Goal: Task Accomplishment & Management: Manage account settings

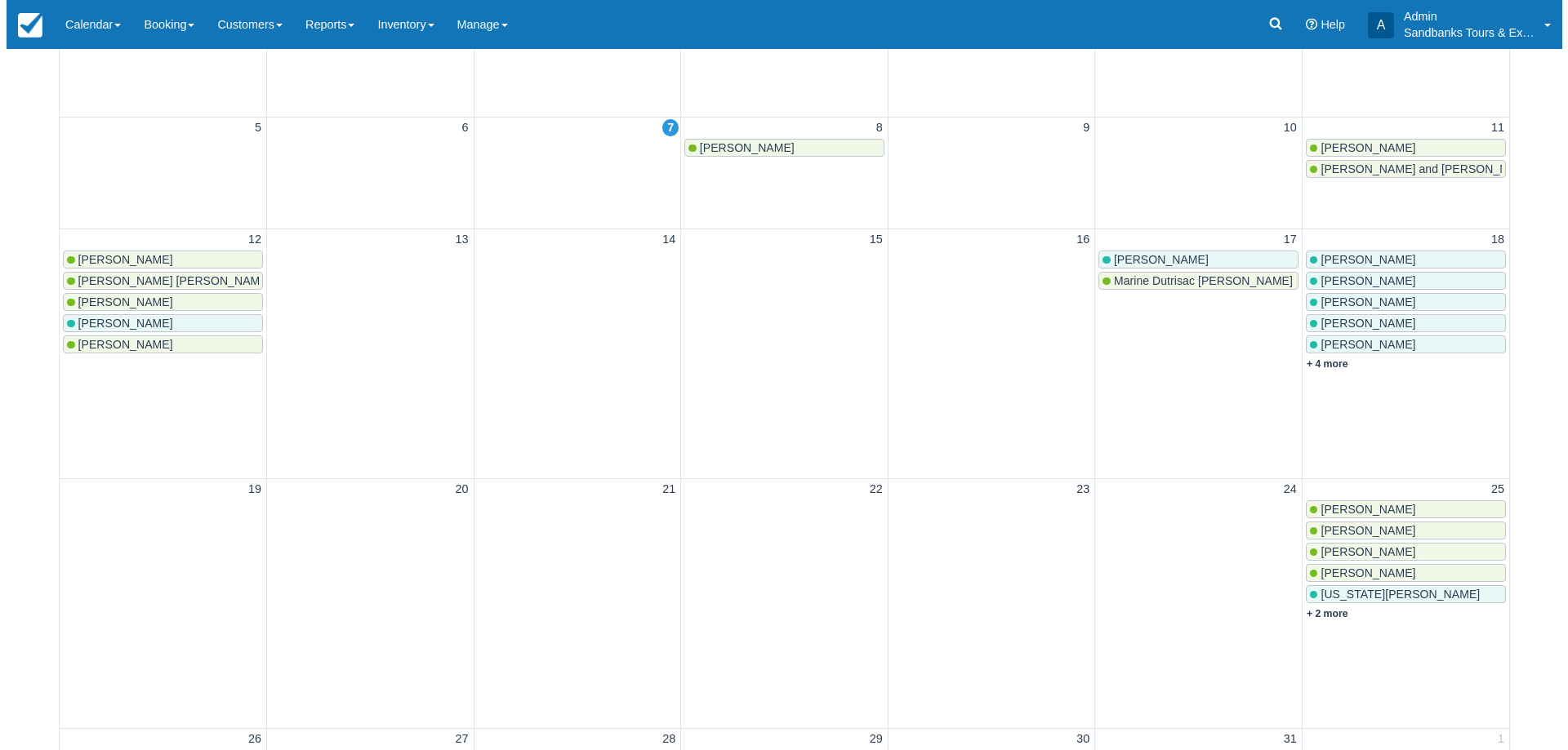
scroll to position [408, 0]
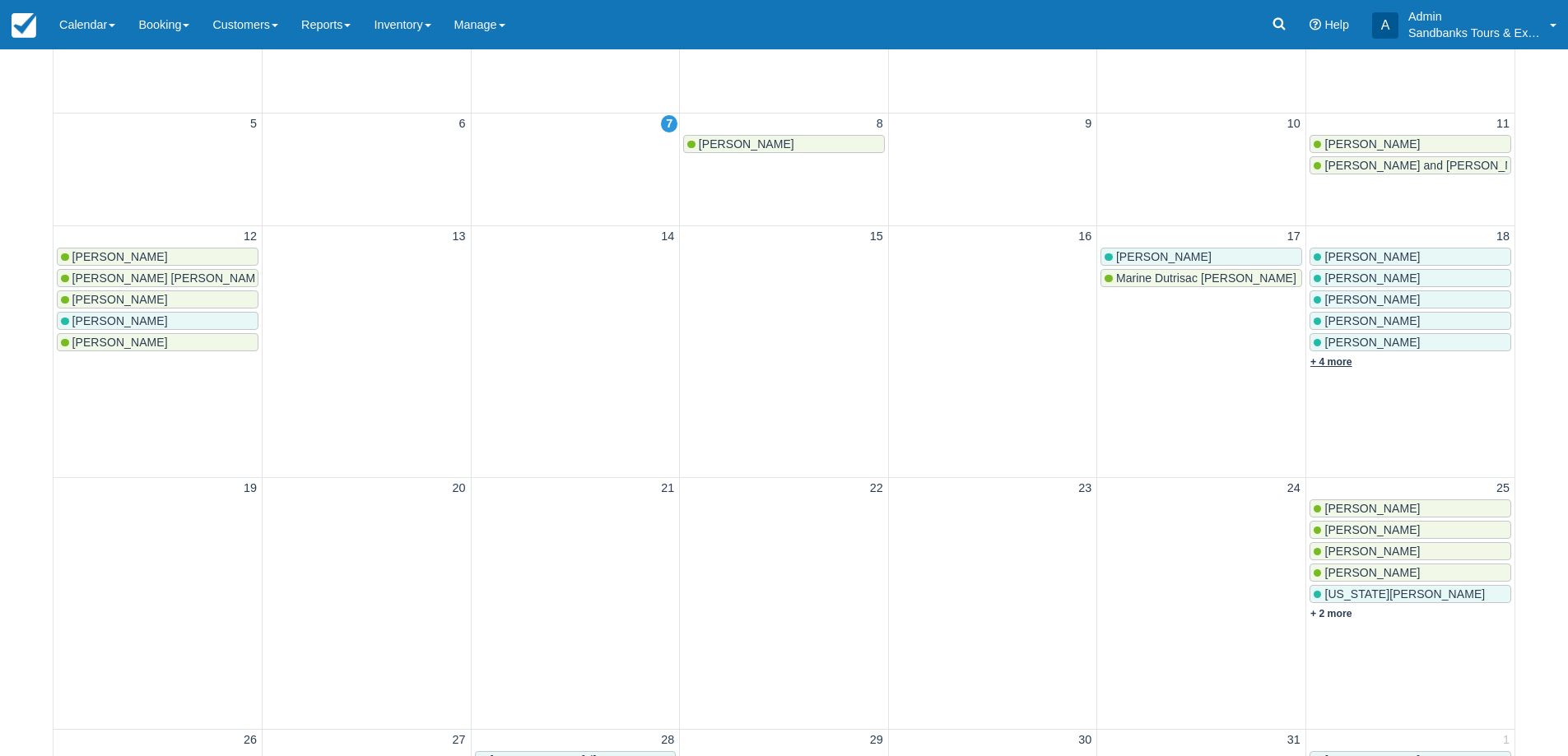
click at [1334, 362] on link "+ 4 more" at bounding box center [1331, 362] width 42 height 12
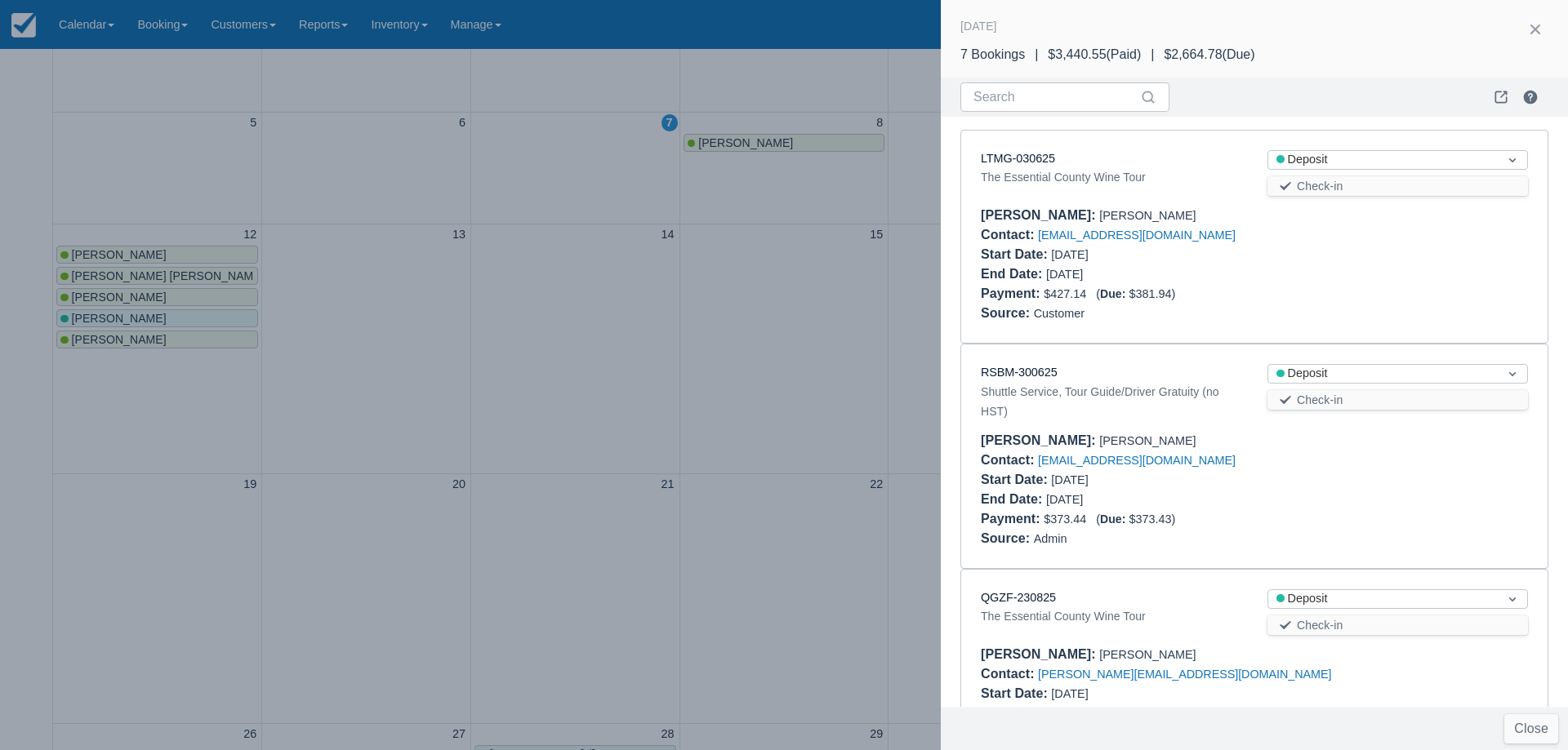
click at [636, 332] on div at bounding box center [784, 375] width 1568 height 750
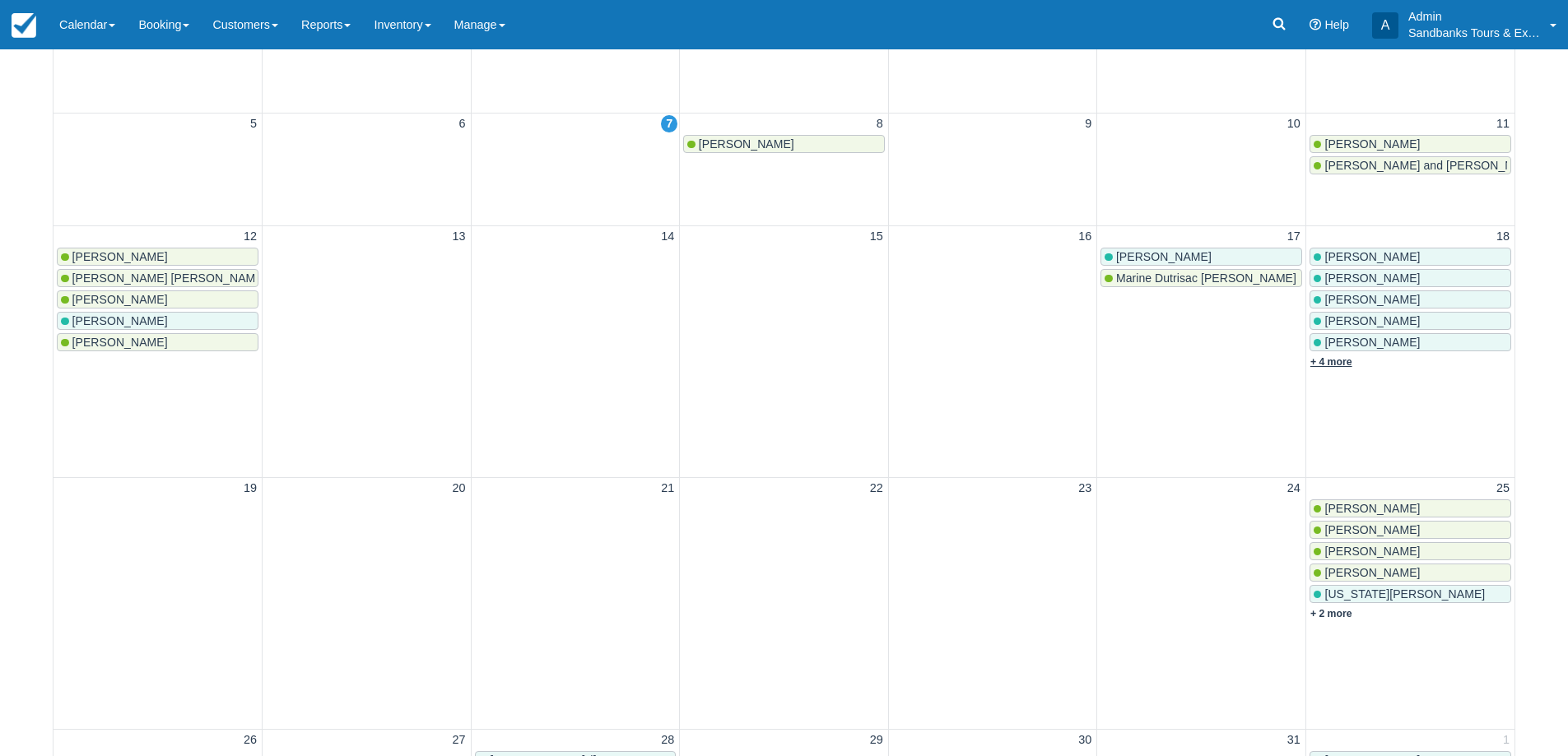
click at [1339, 364] on link "+ 4 more" at bounding box center [1331, 362] width 42 height 12
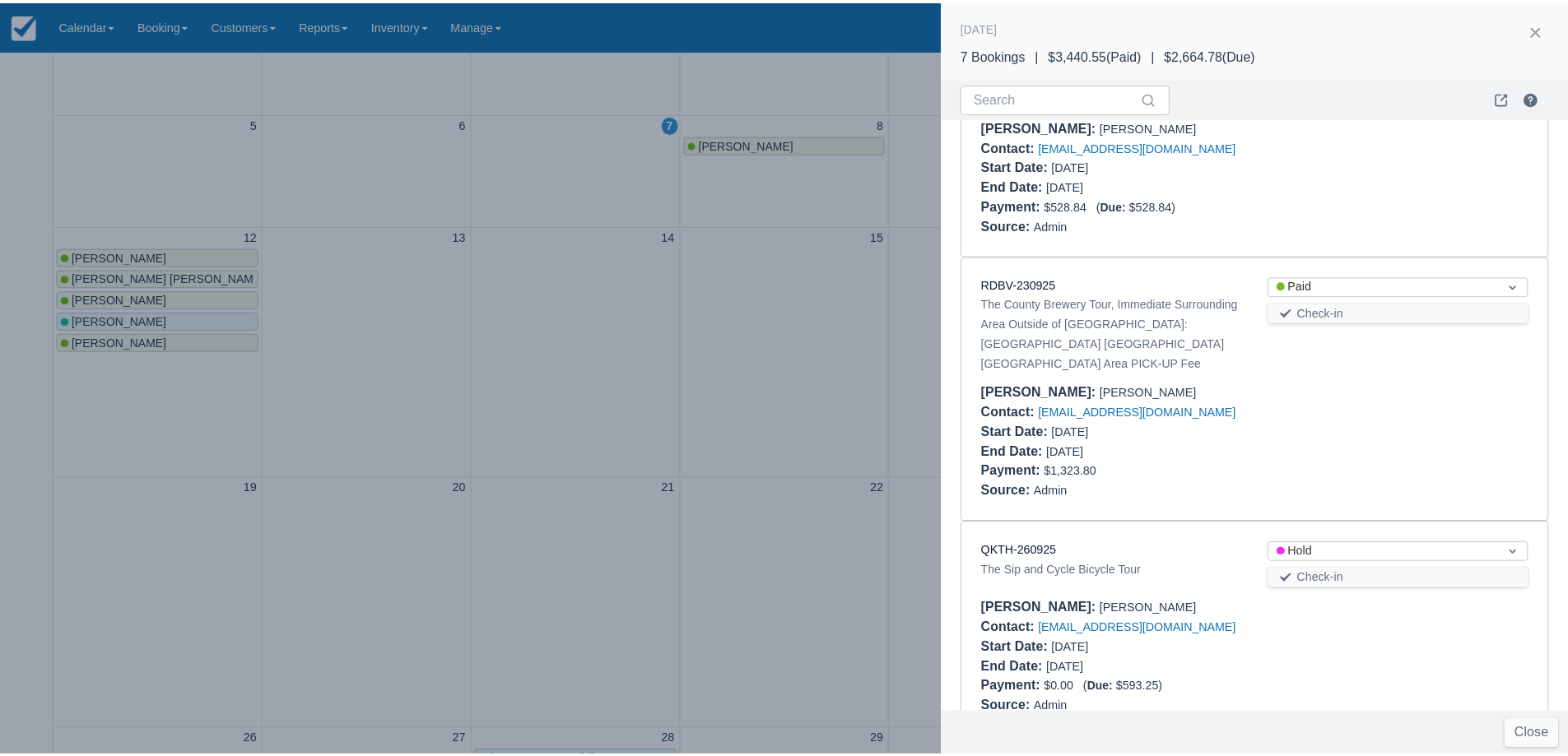
scroll to position [1006, 0]
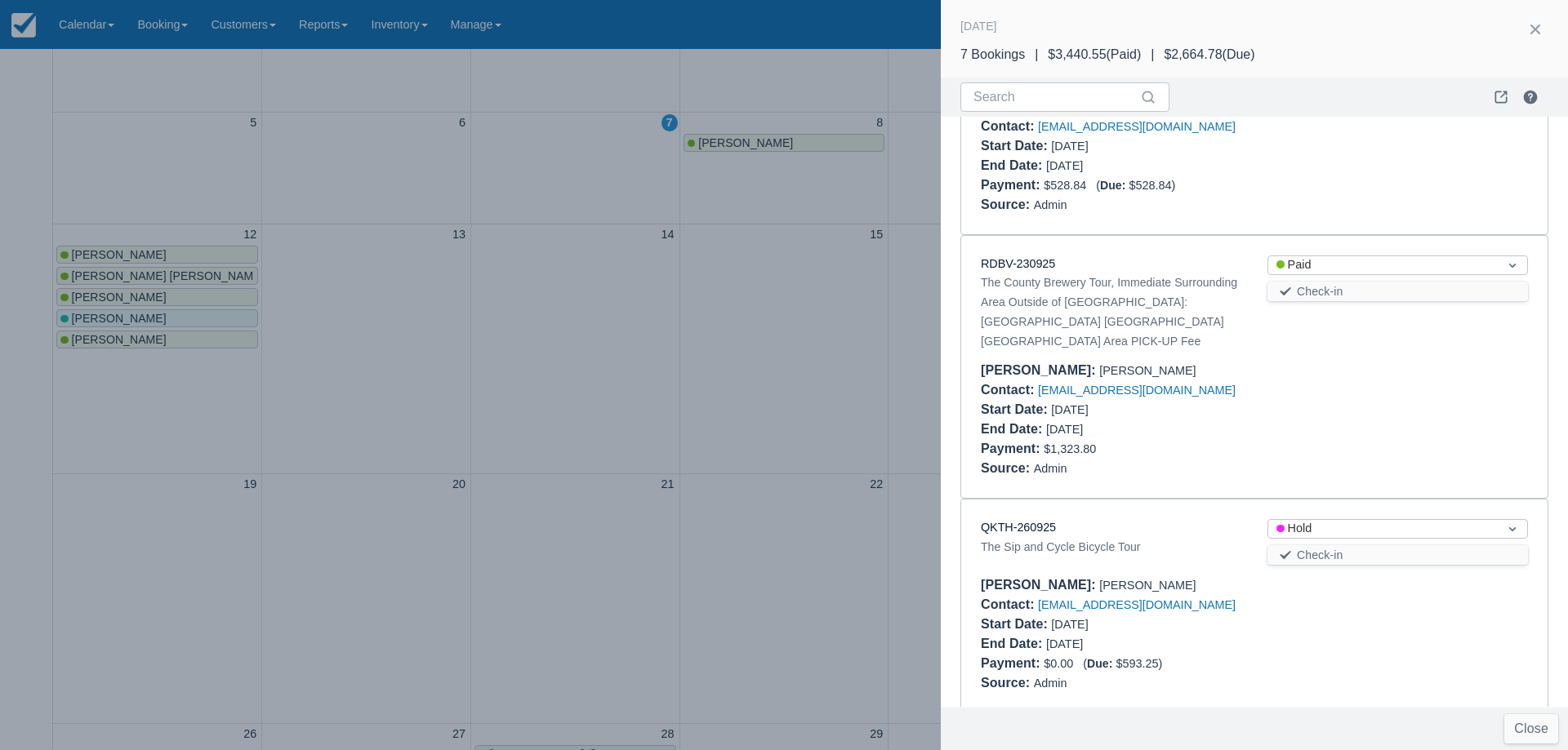
click at [768, 383] on div at bounding box center [784, 375] width 1568 height 750
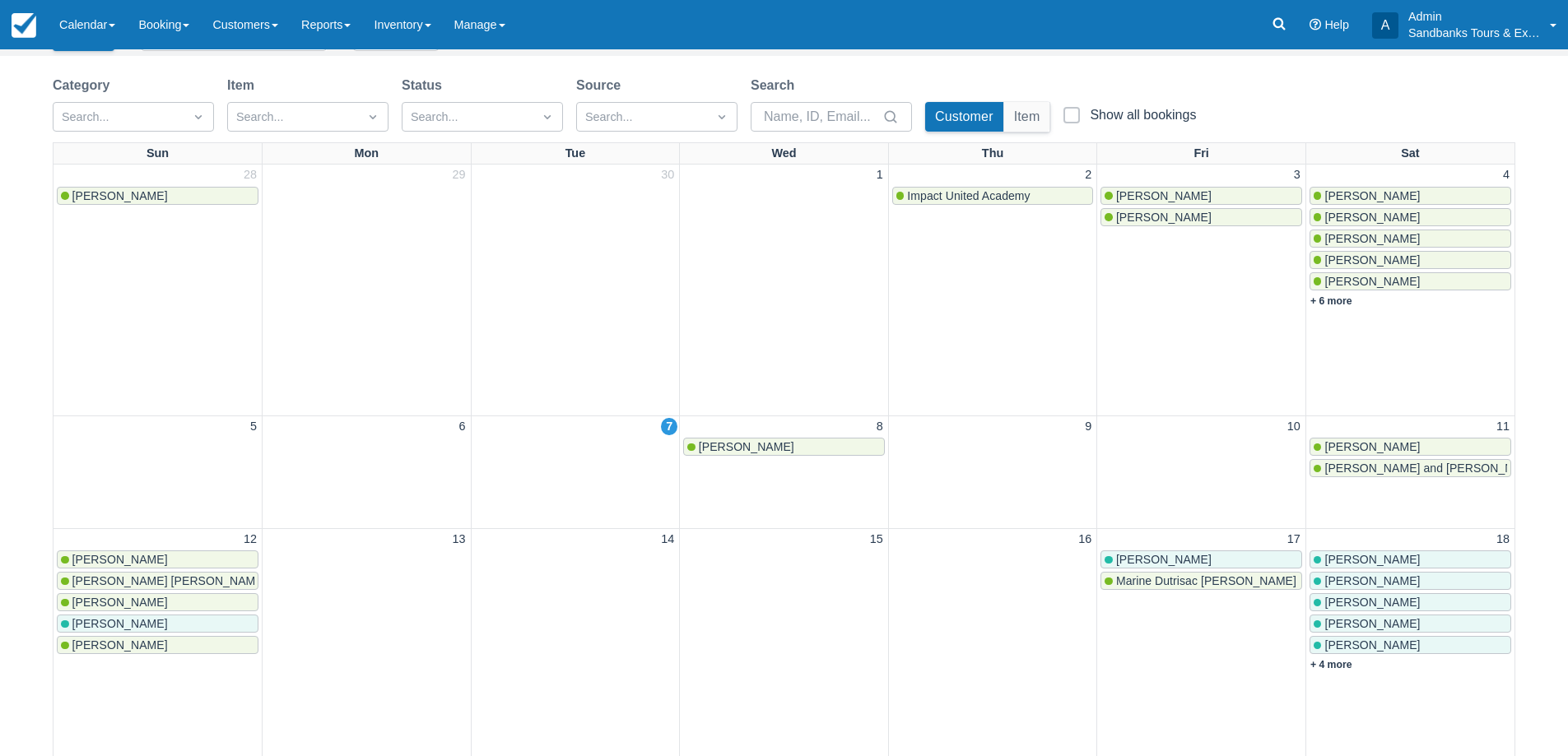
scroll to position [82, 0]
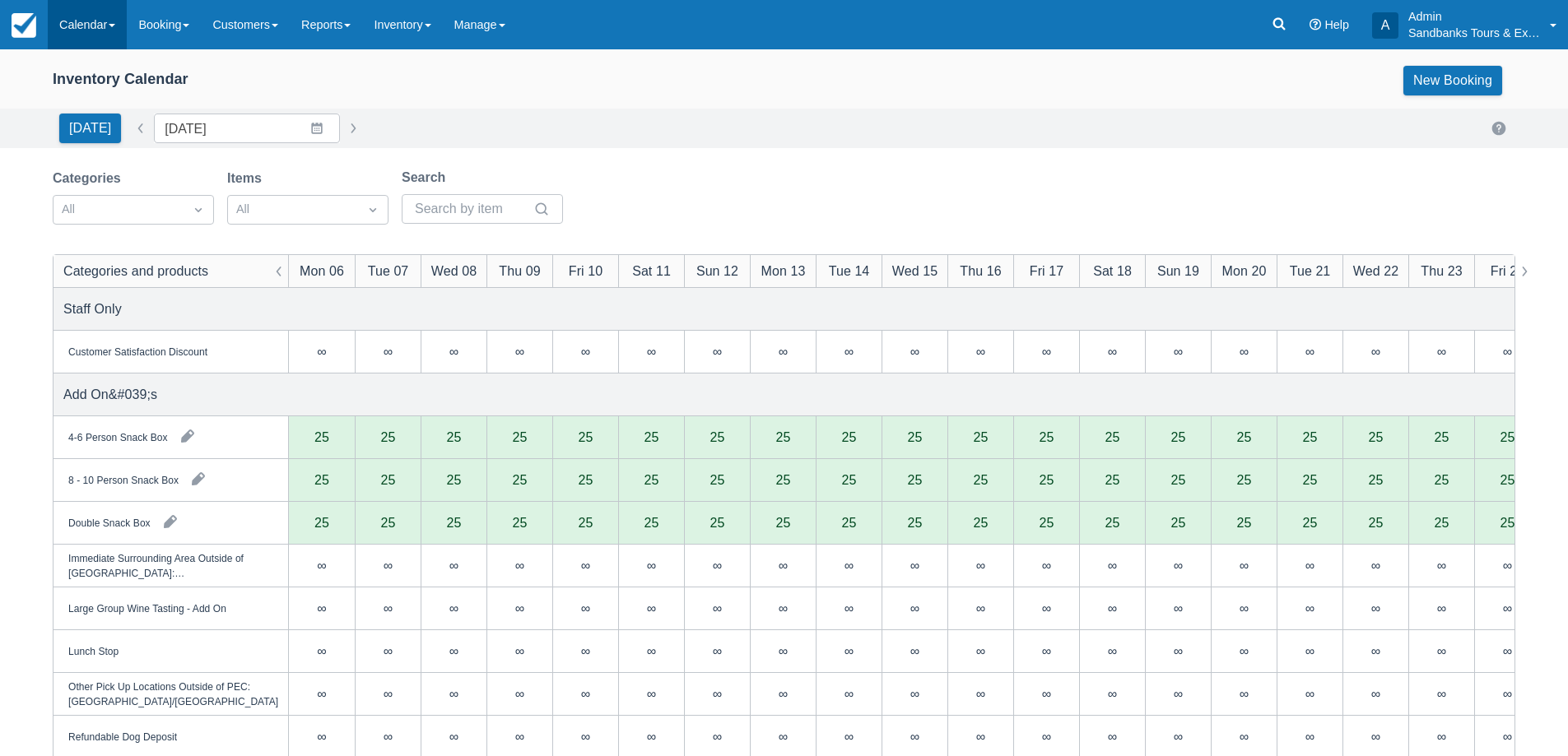
click at [91, 22] on link "Calendar" at bounding box center [86, 24] width 79 height 49
click at [106, 72] on link "Booking" at bounding box center [114, 71] width 130 height 35
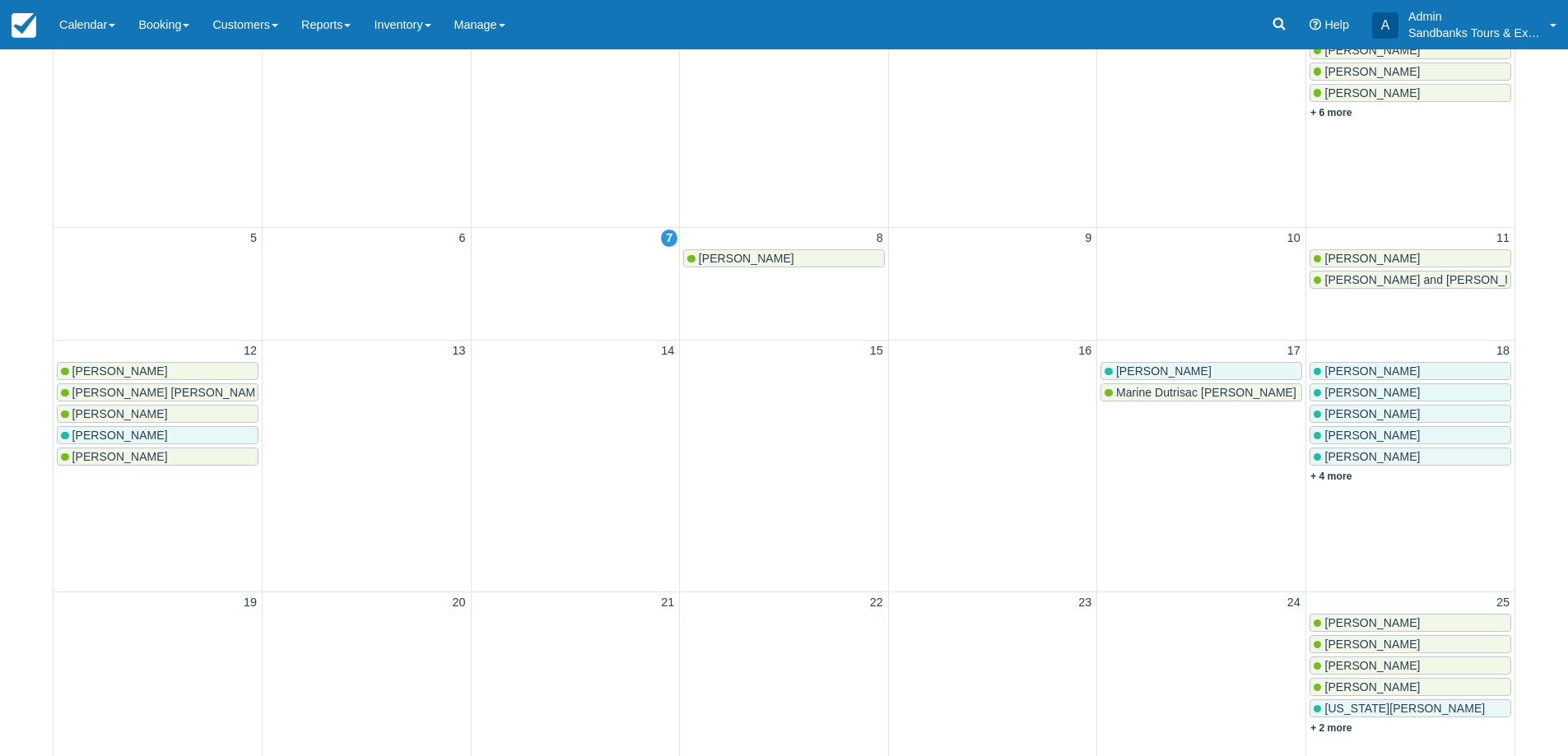
scroll to position [329, 0]
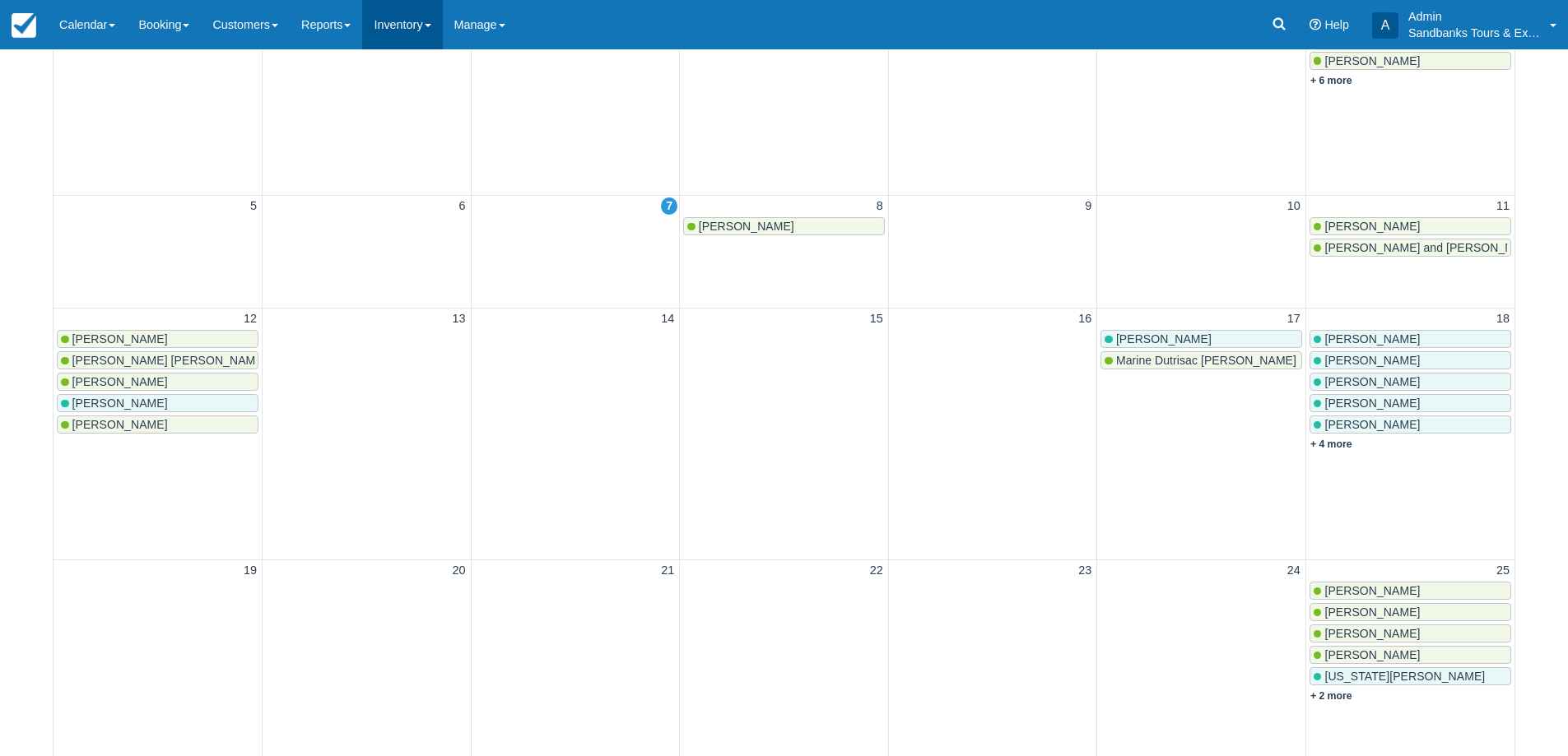
click at [423, 38] on link "Inventory" at bounding box center [402, 24] width 80 height 49
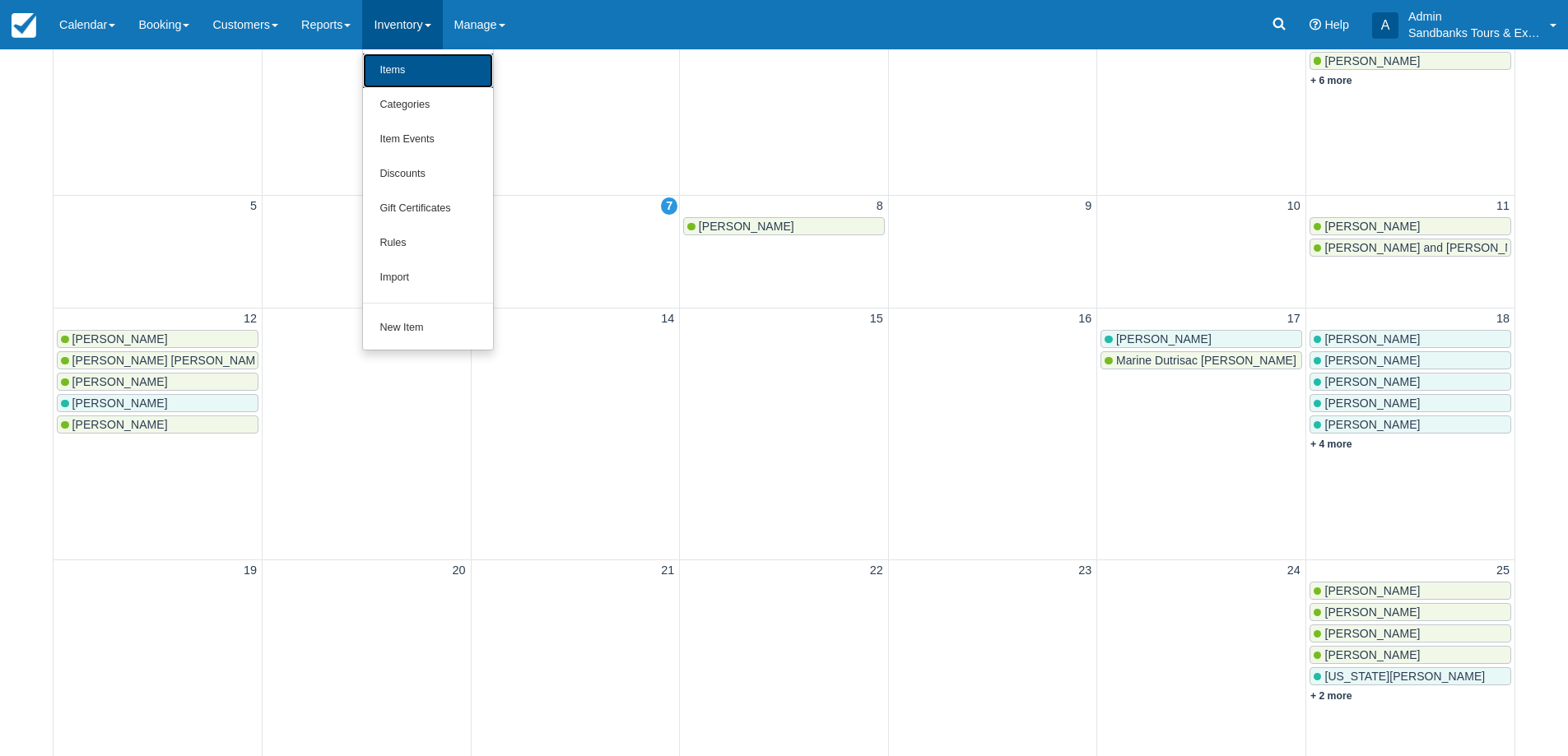
click at [404, 67] on link "Items" at bounding box center [428, 71] width 130 height 35
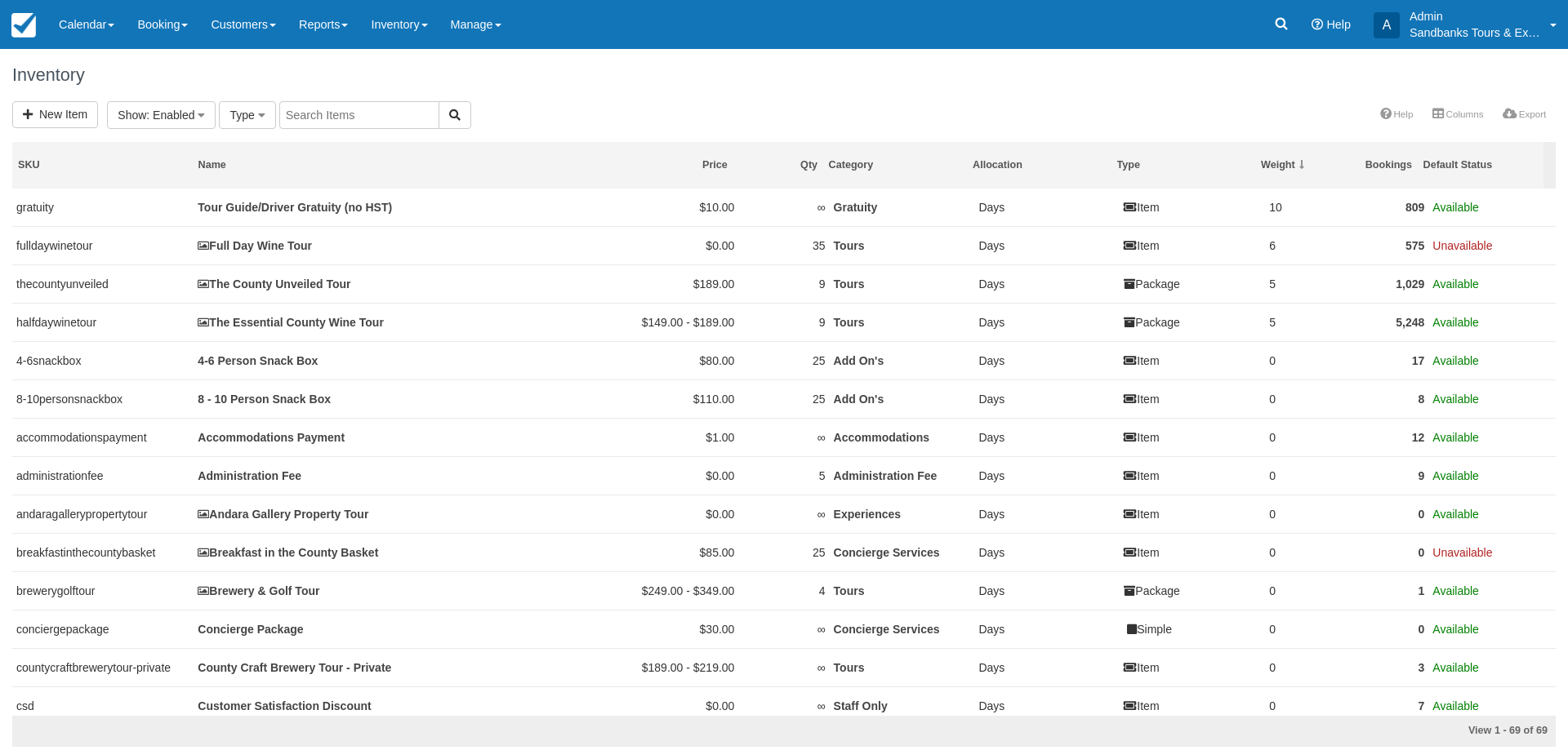
select select
click at [525, 110] on input "text" at bounding box center [542, 115] width 160 height 28
type input "port hope"
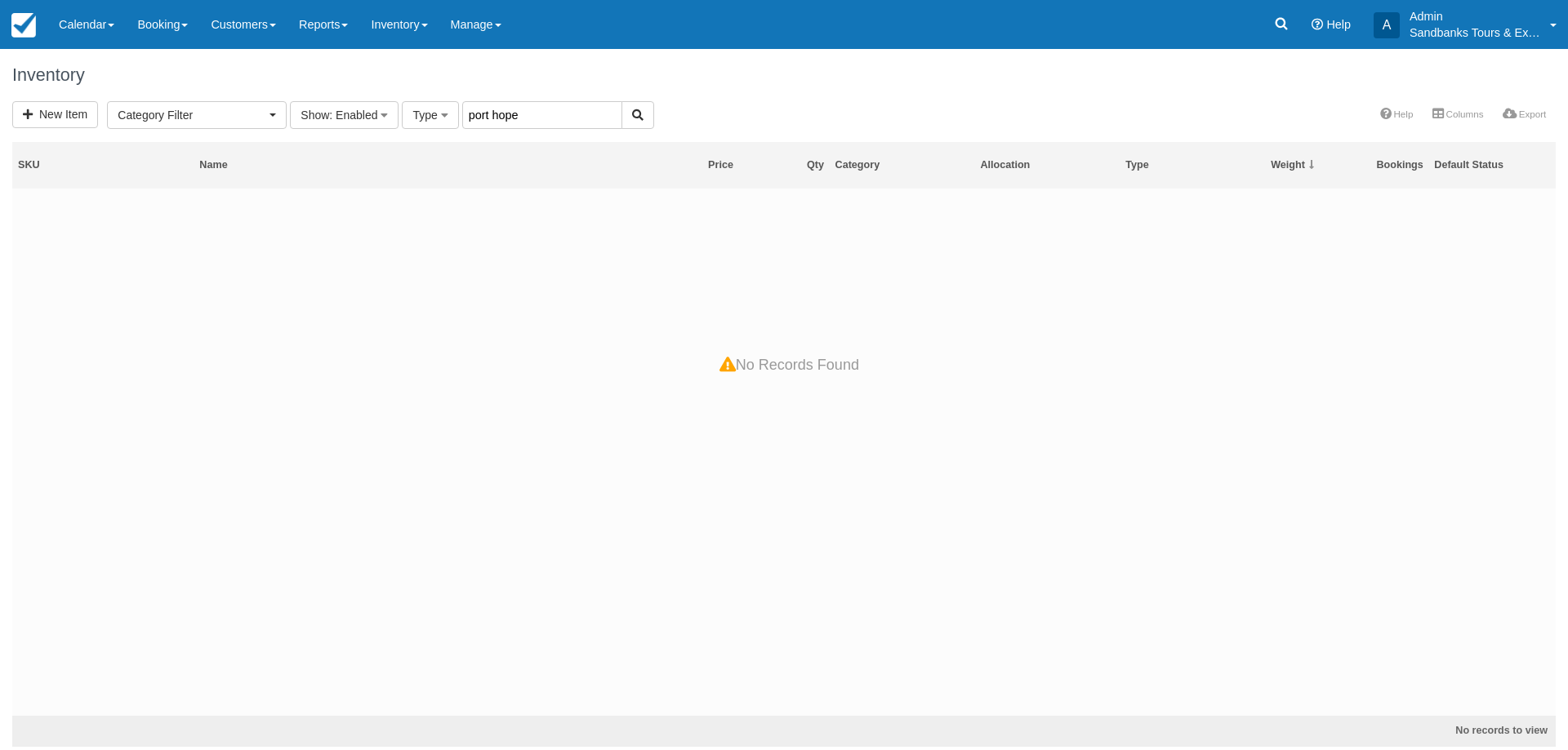
click at [524, 110] on input "port hope" at bounding box center [542, 115] width 160 height 28
type input "pick"
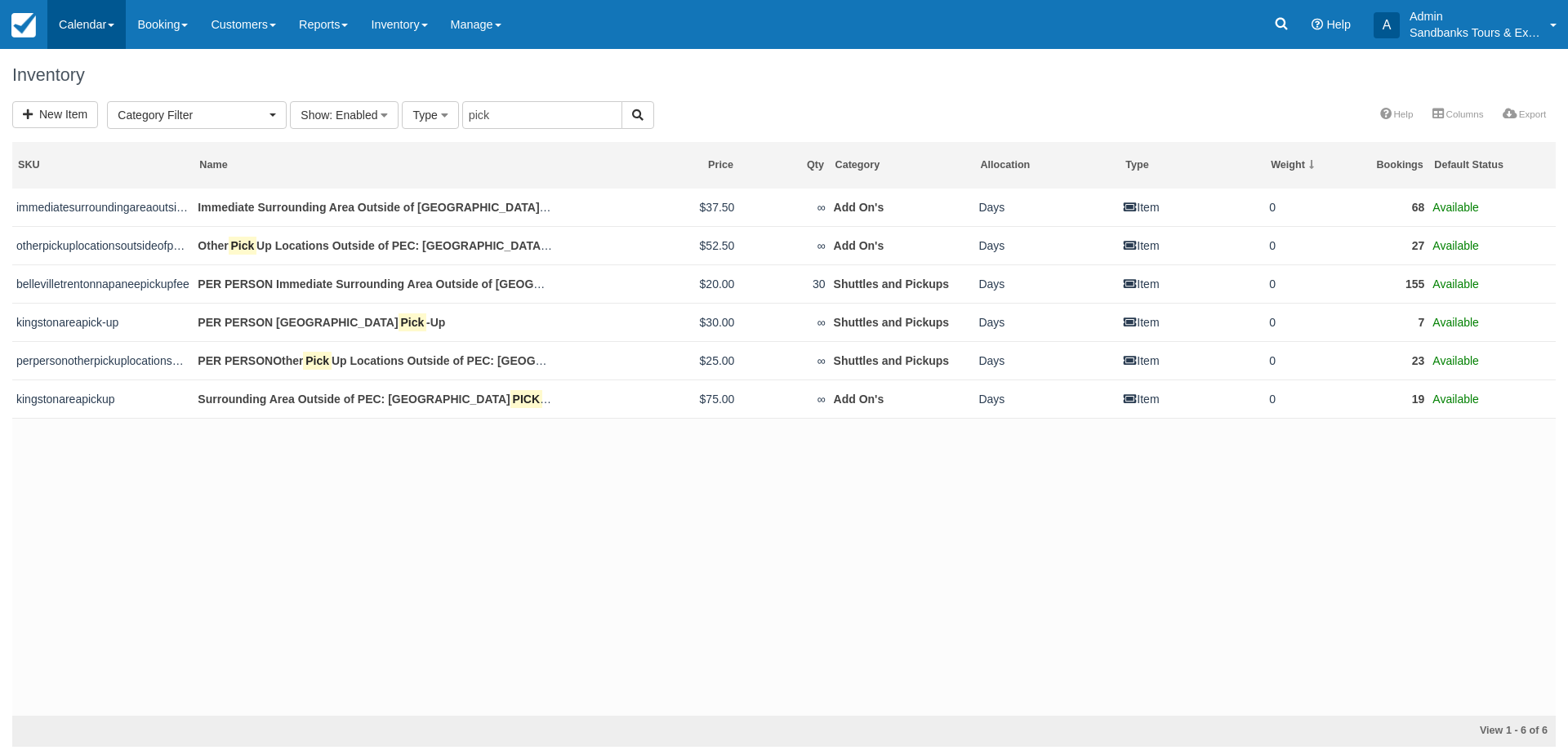
click at [62, 27] on link "Calendar" at bounding box center [86, 24] width 78 height 49
click at [106, 78] on link "Booking" at bounding box center [113, 70] width 129 height 35
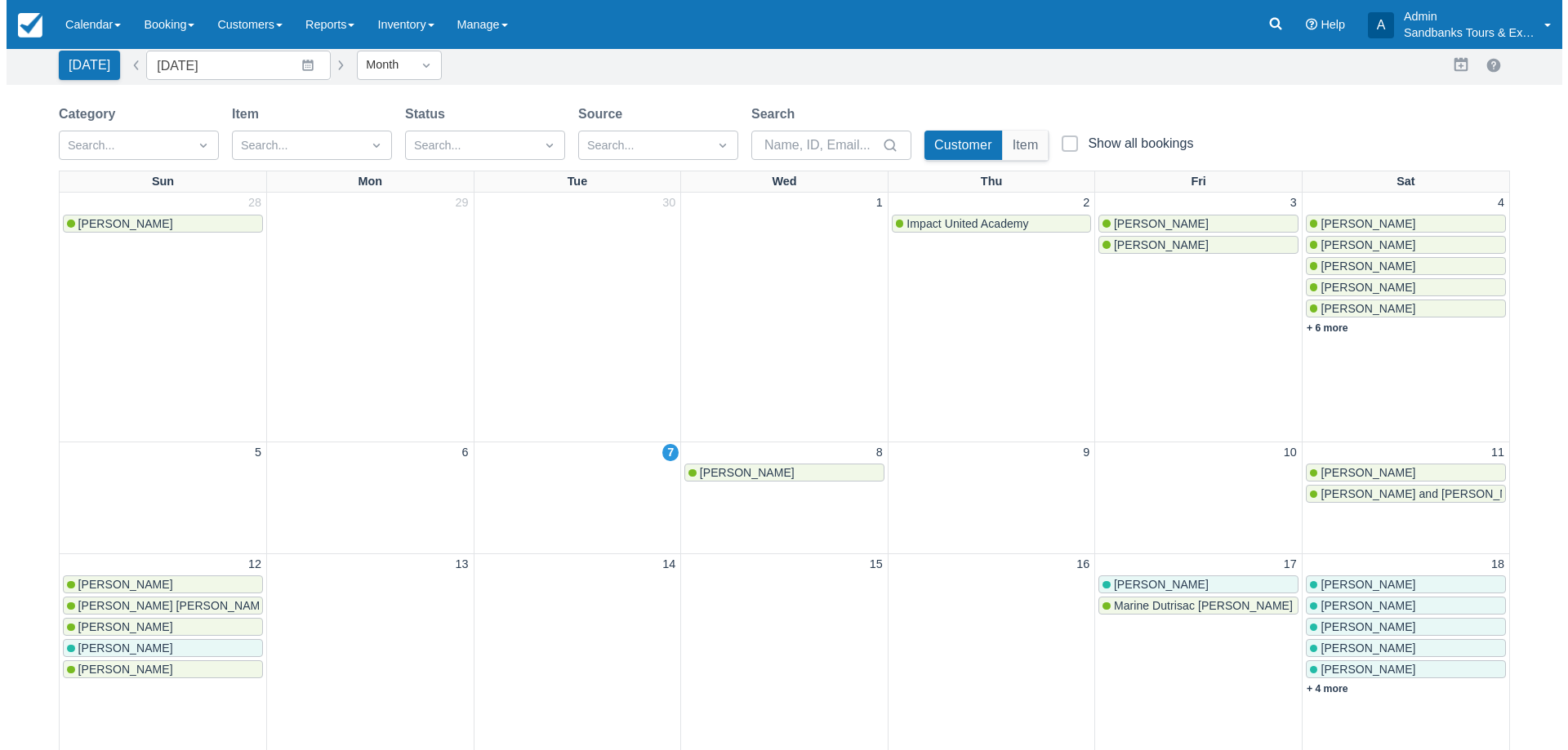
scroll to position [164, 0]
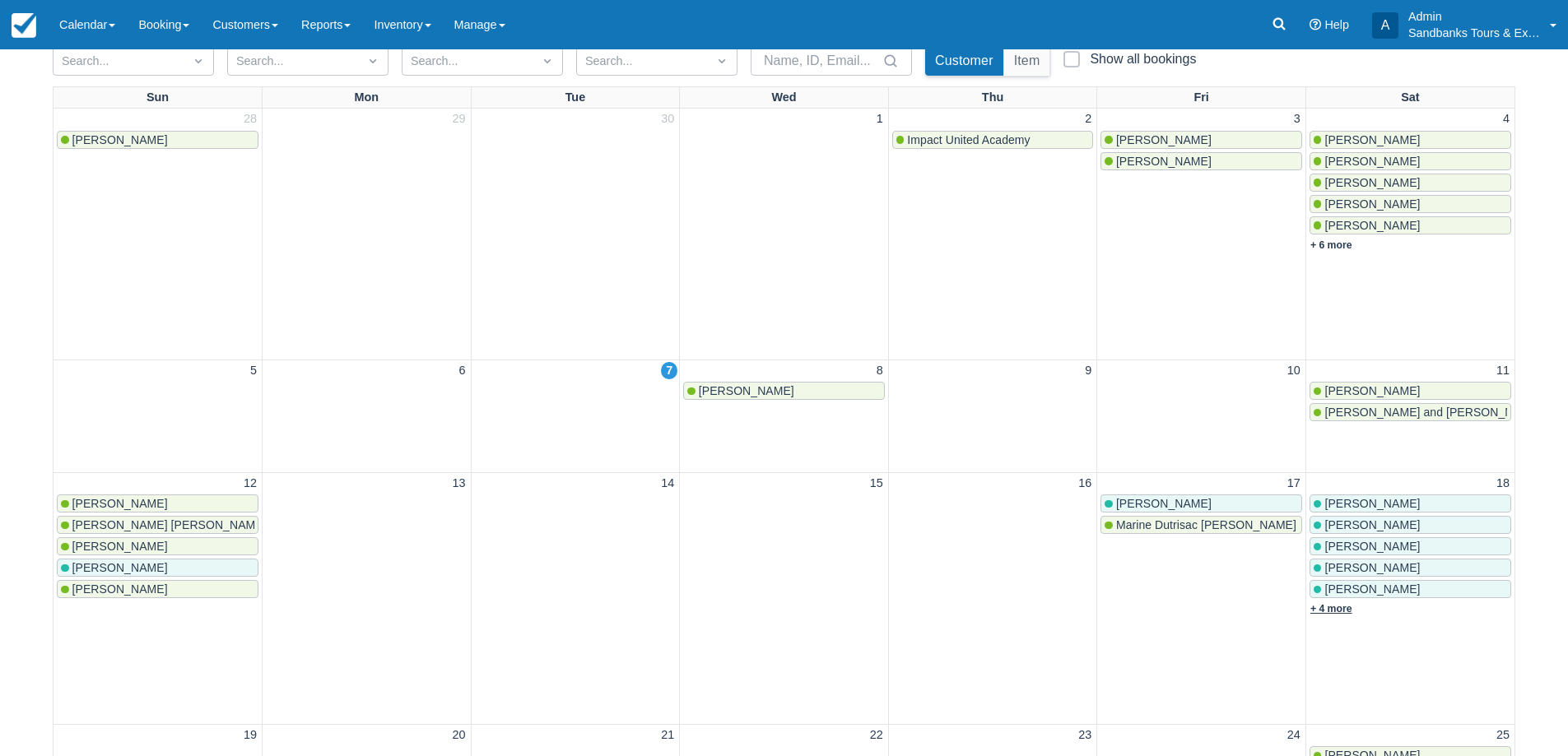
click at [1339, 613] on link "+ 4 more" at bounding box center [1331, 608] width 42 height 12
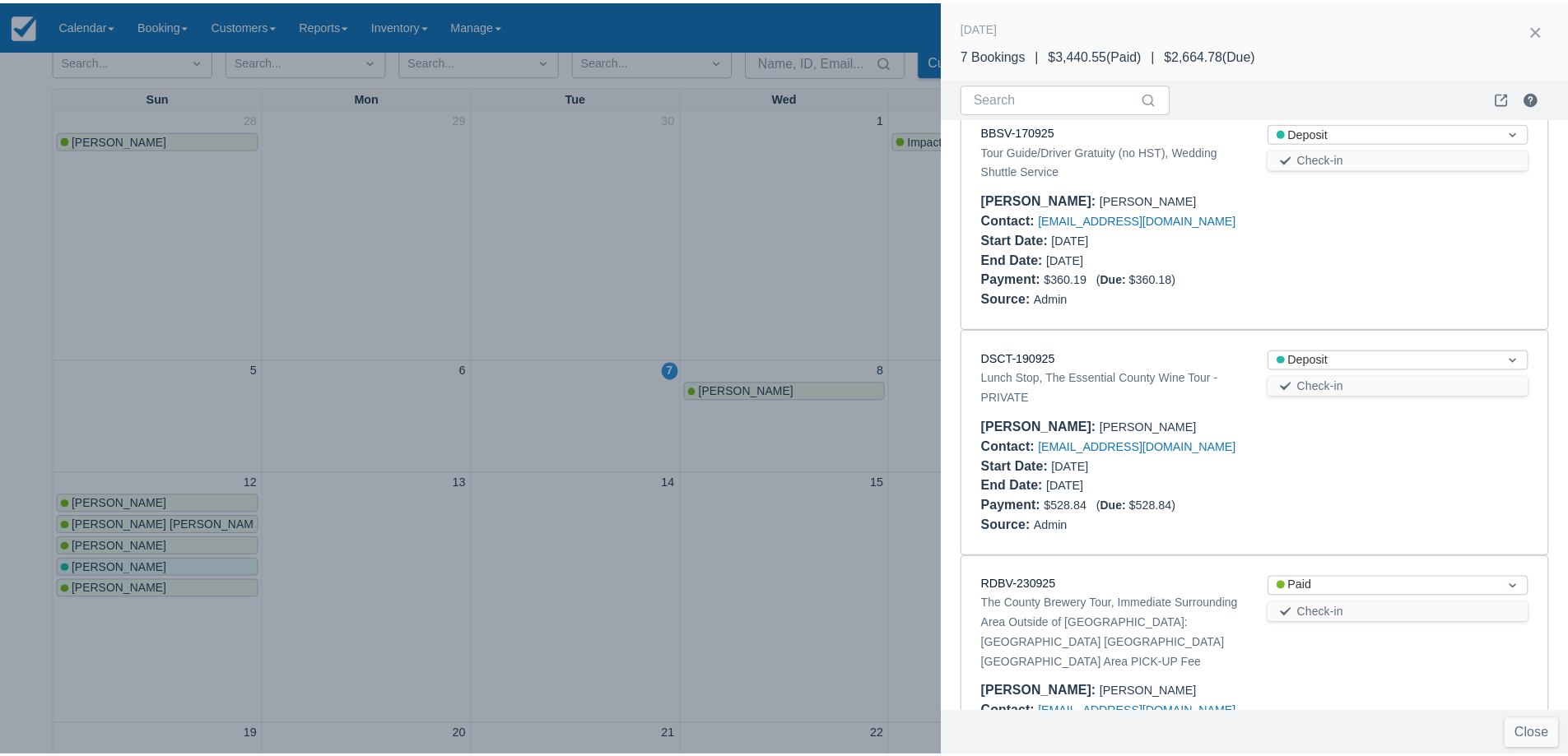
scroll to position [677, 0]
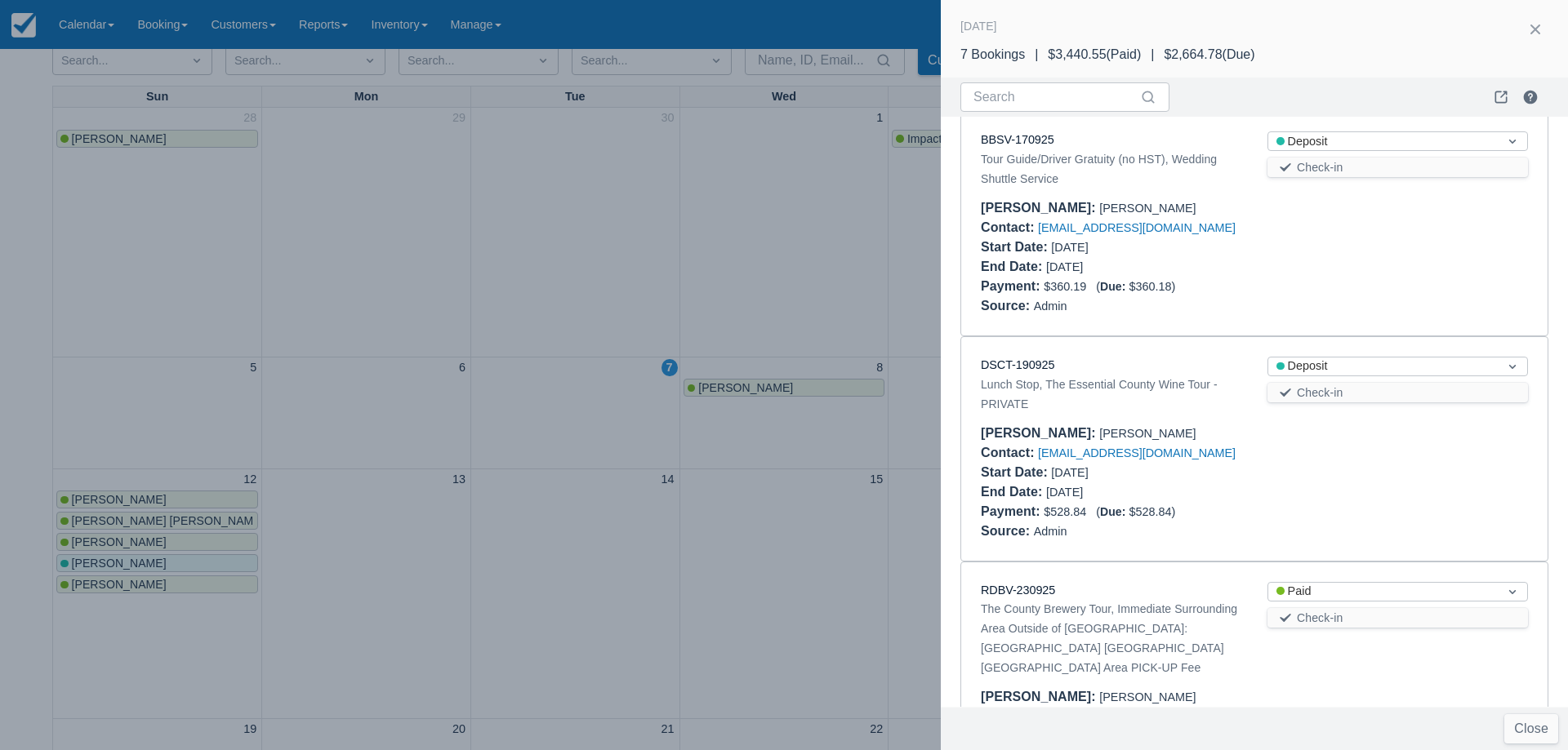
click at [674, 528] on div at bounding box center [784, 375] width 1568 height 750
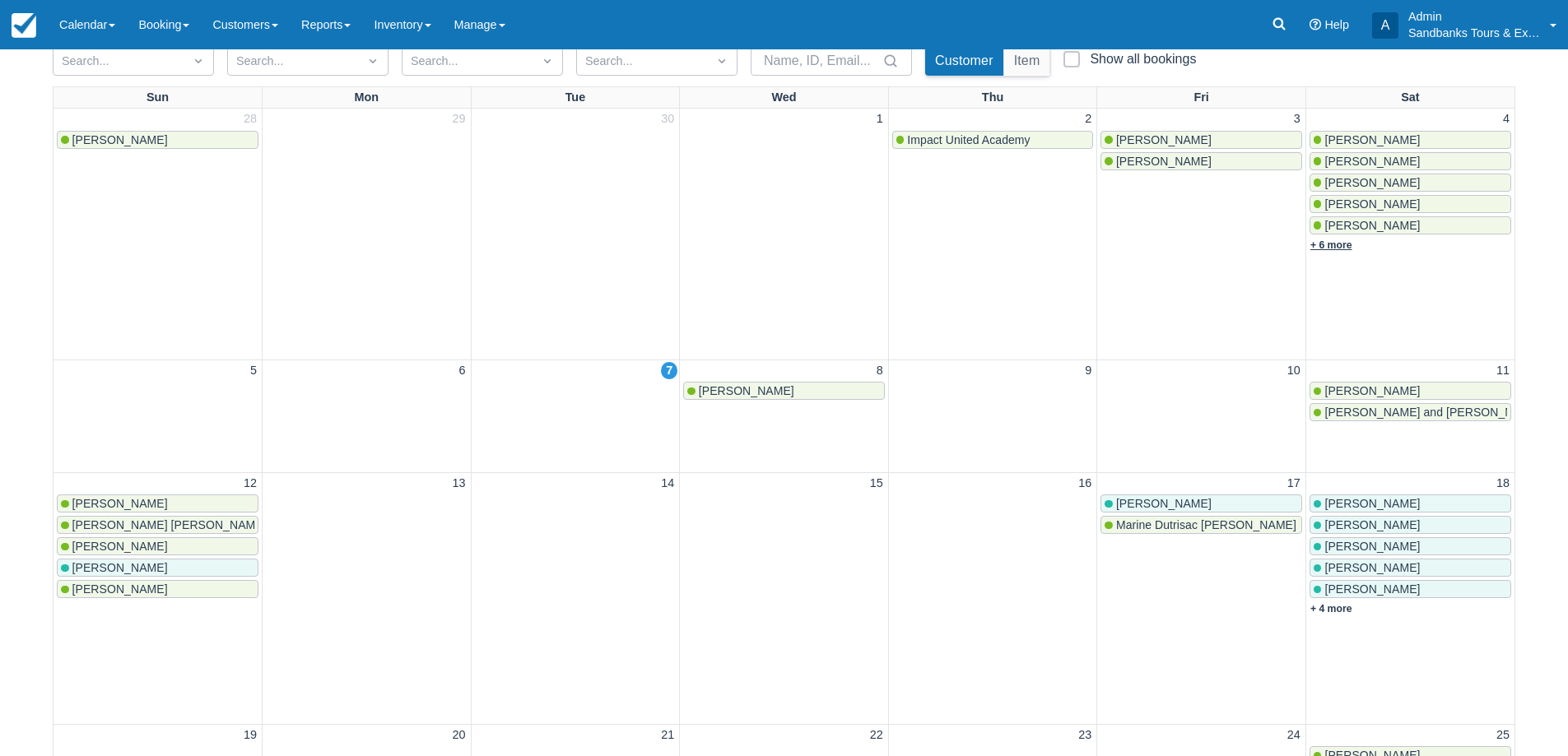
click at [1331, 247] on link "+ 6 more" at bounding box center [1331, 246] width 42 height 12
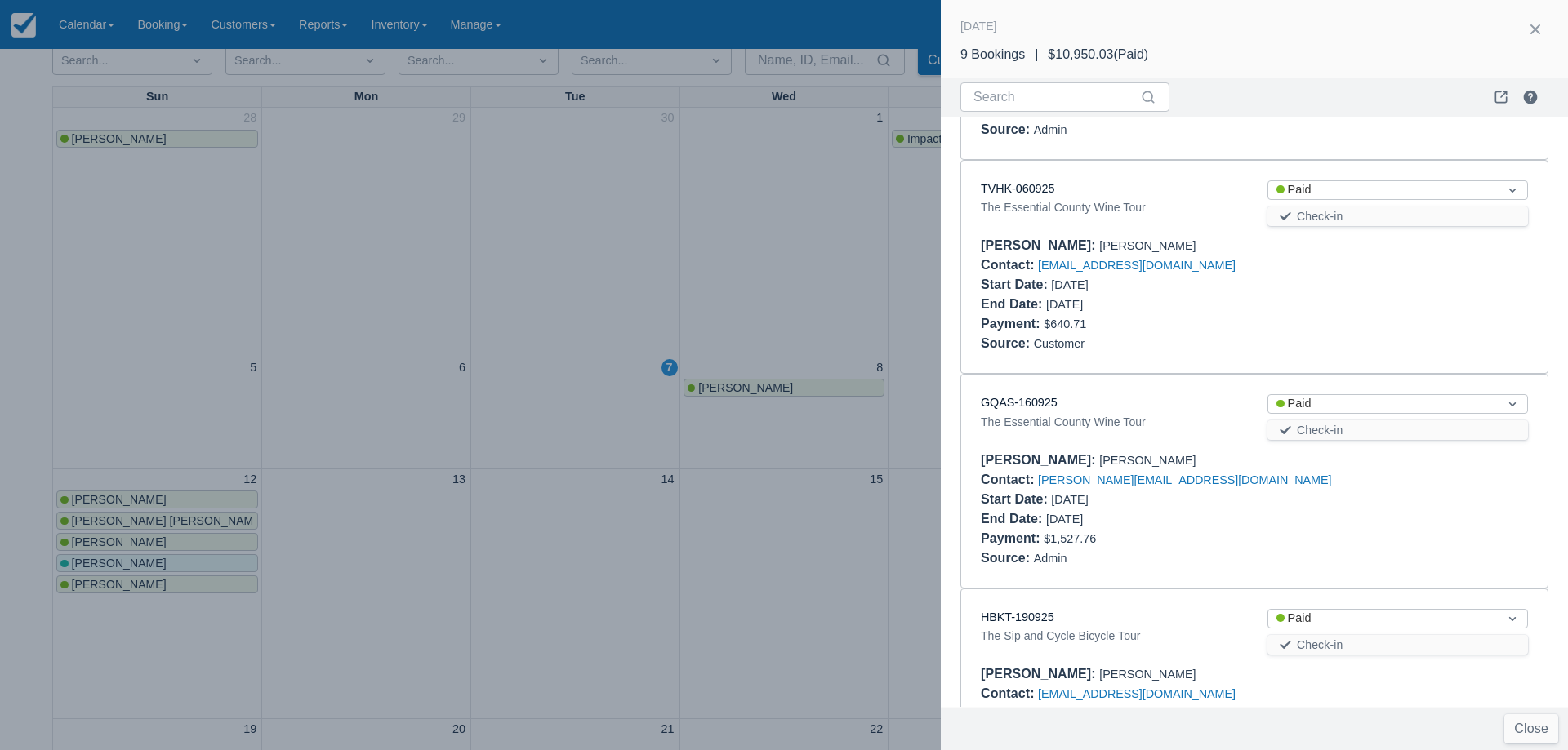
scroll to position [1225, 0]
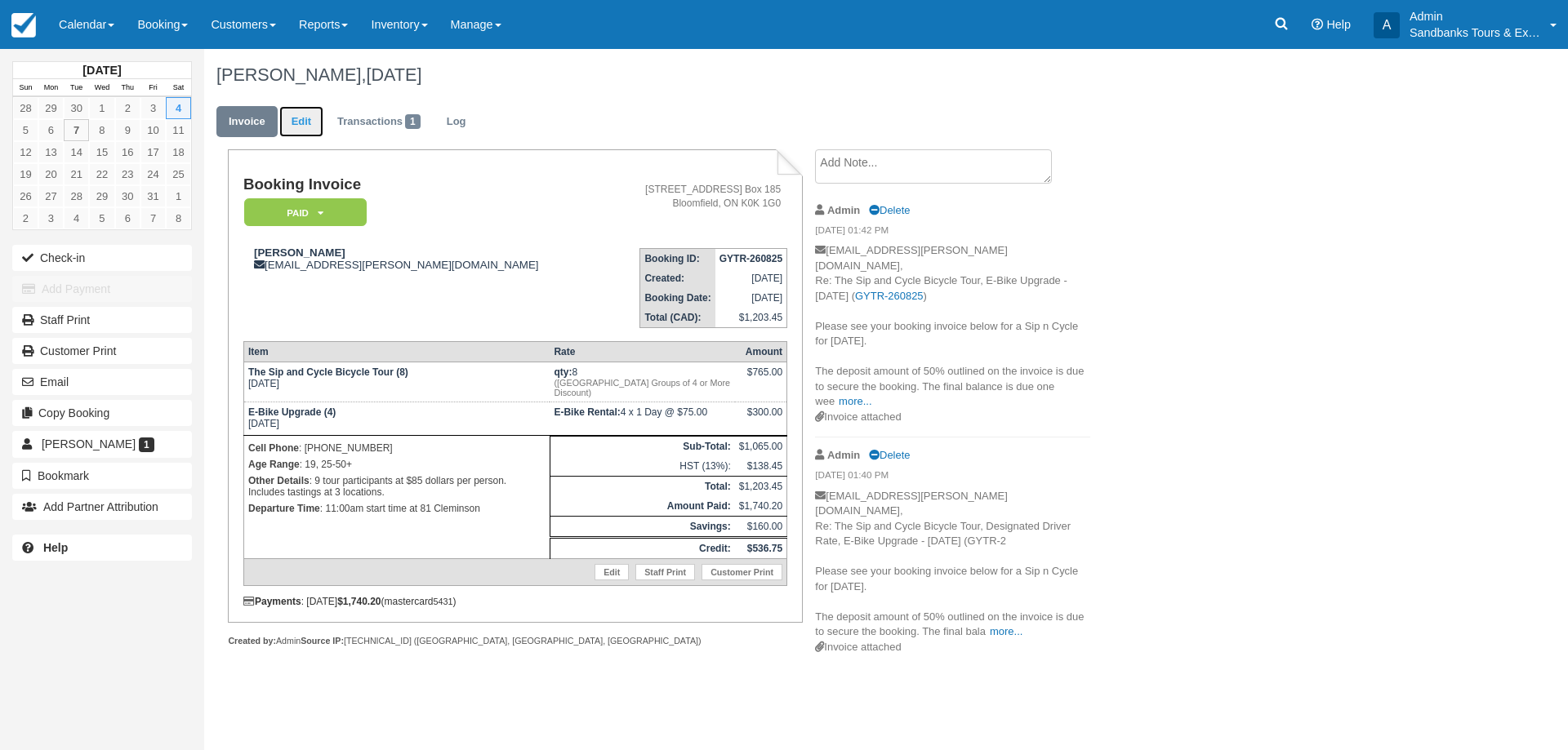
click at [294, 116] on link "Edit" at bounding box center [301, 121] width 44 height 32
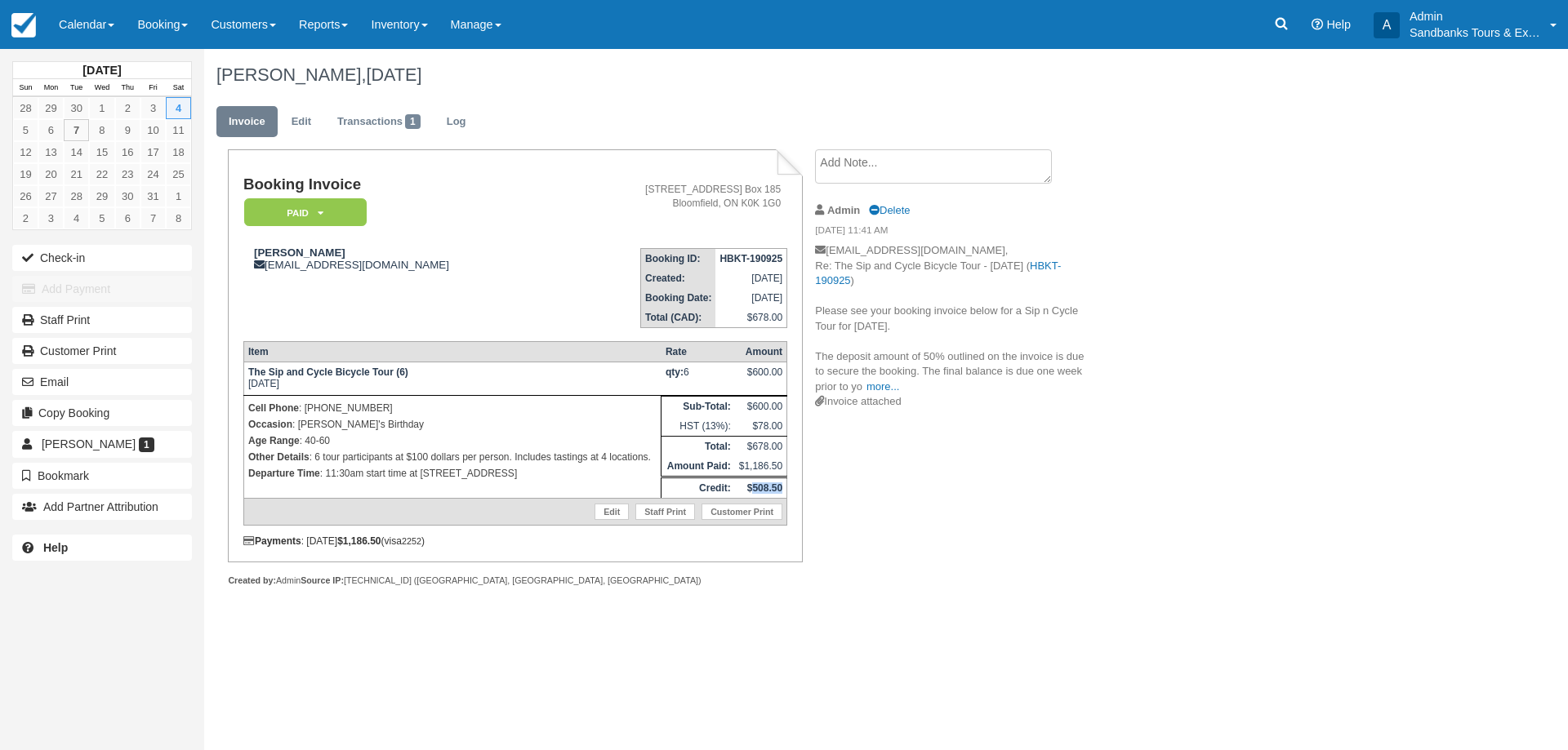
drag, startPoint x: 782, startPoint y: 486, endPoint x: 754, endPoint y: 490, distance: 28.3
click at [754, 490] on strong "$508.50" at bounding box center [765, 488] width 35 height 12
copy strong "508.50"
click at [359, 132] on link "Transactions 1" at bounding box center [379, 121] width 108 height 32
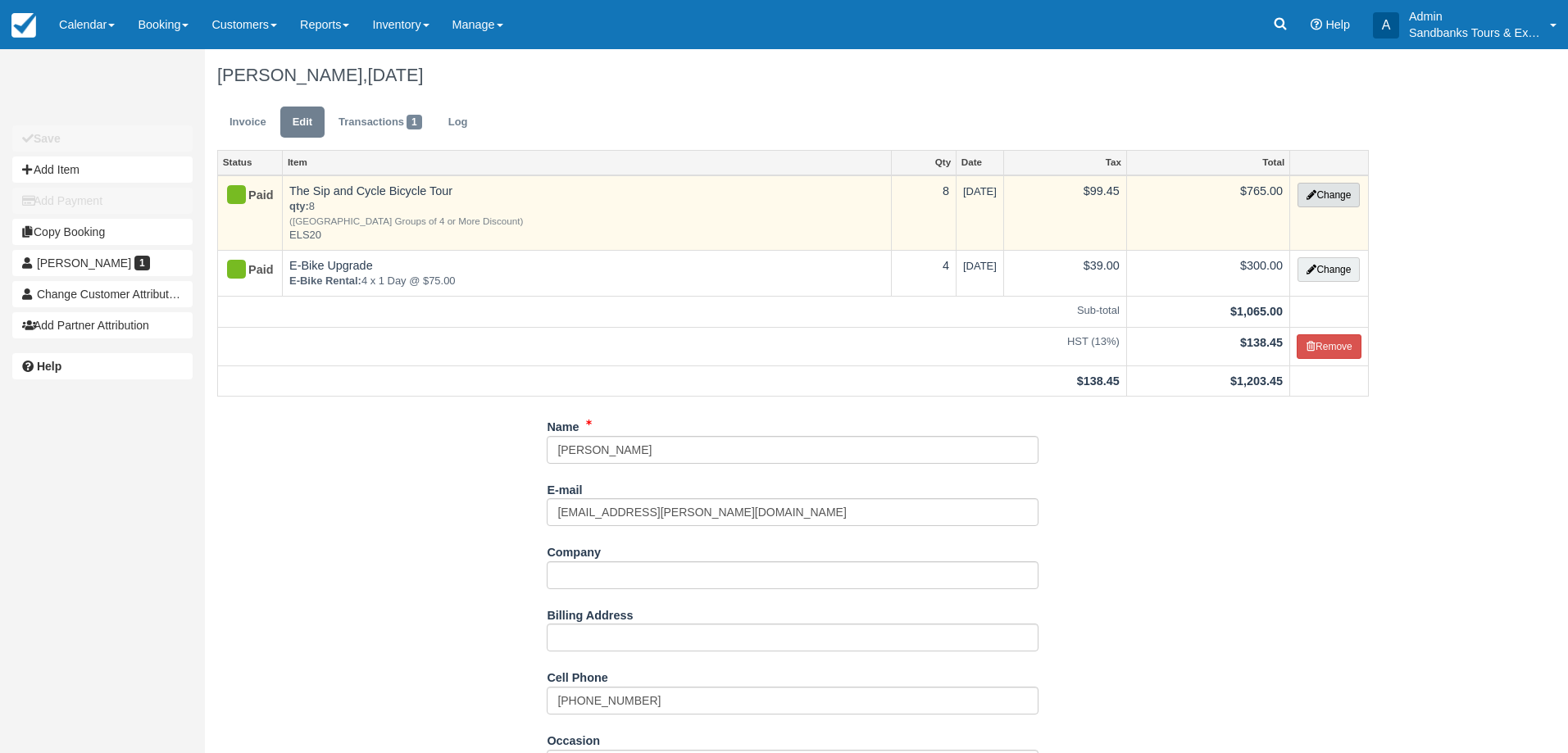
click at [1321, 202] on button "Change" at bounding box center [1328, 194] width 62 height 24
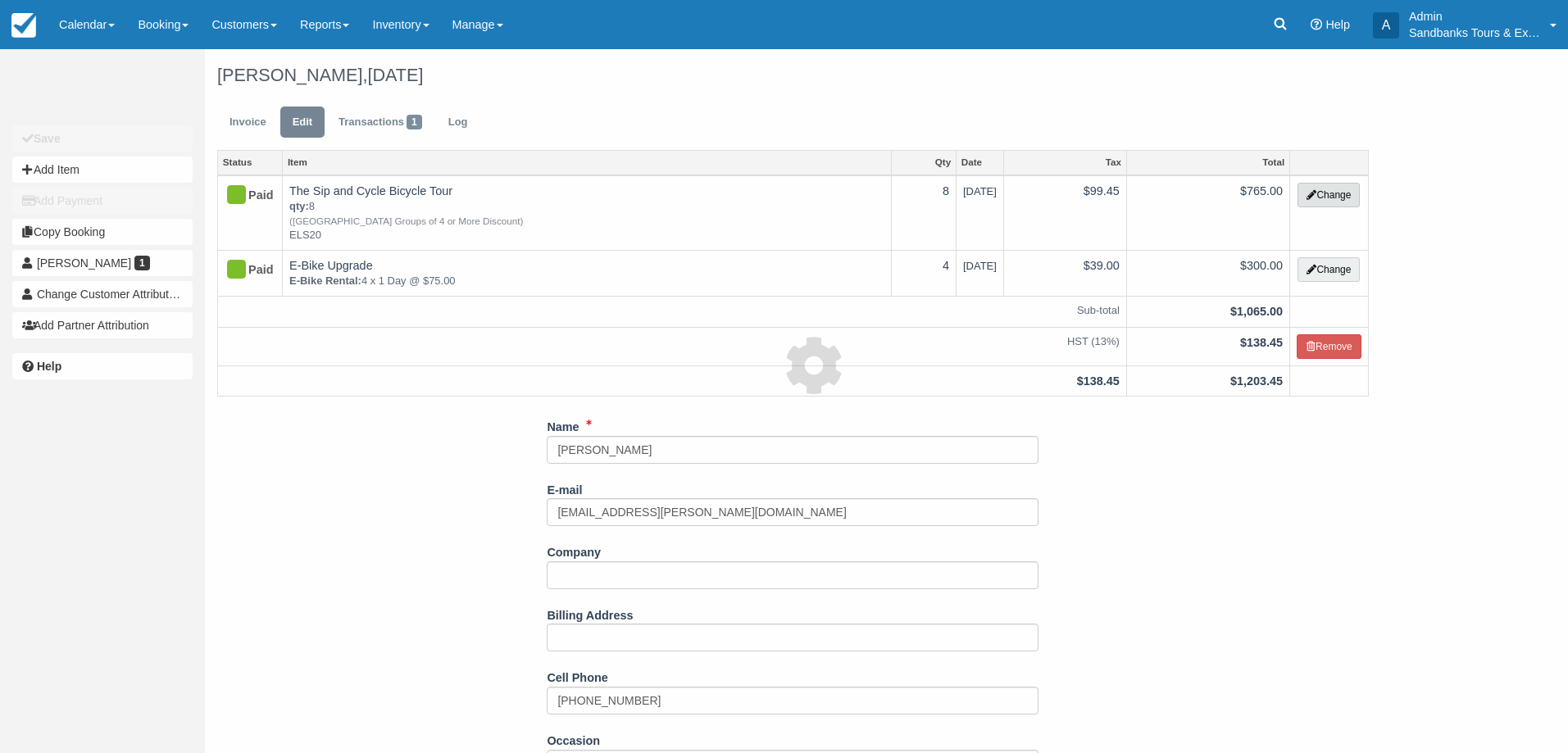
select select "40"
type input "765.00"
type input "ELS20"
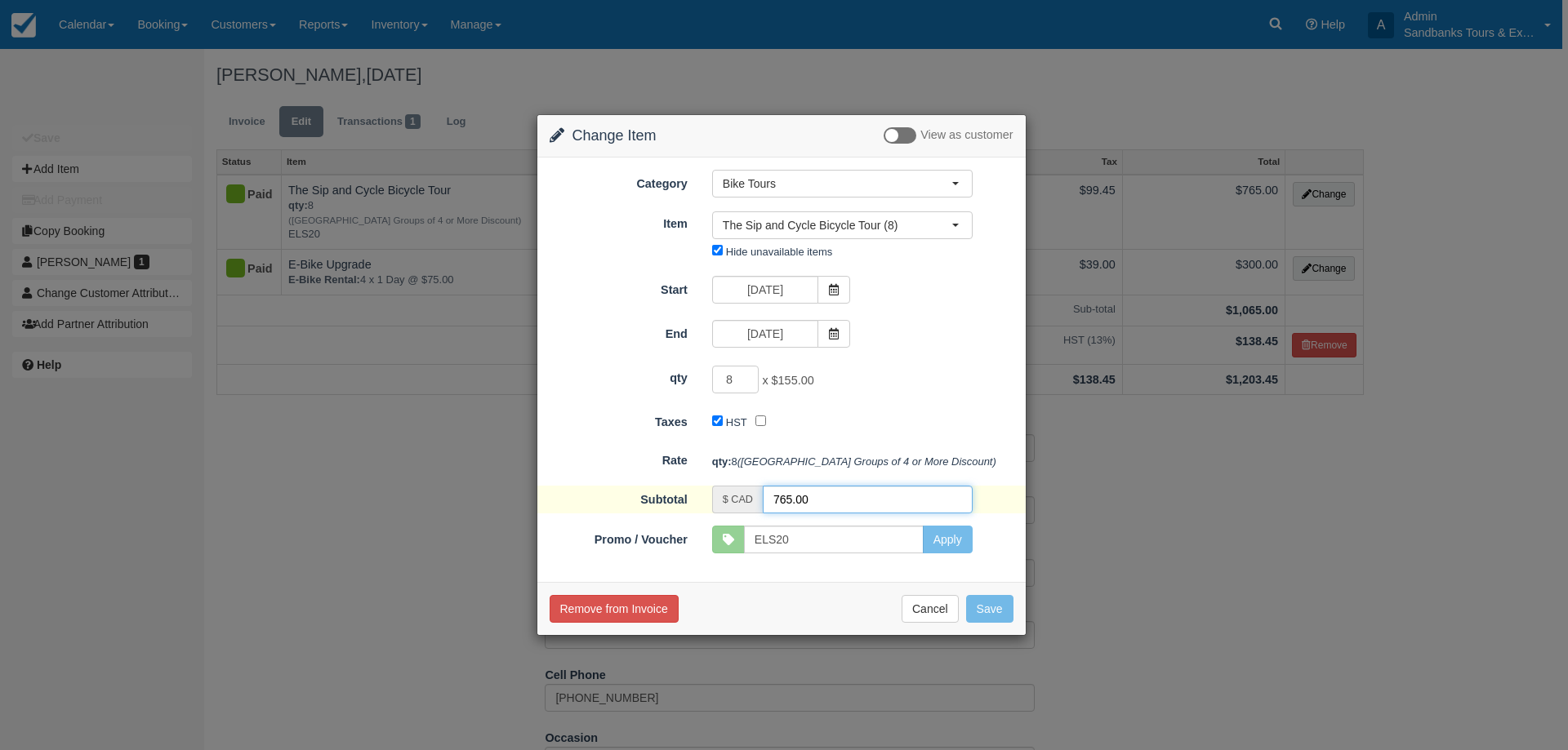
click at [803, 501] on input "765.00" at bounding box center [868, 499] width 210 height 28
type input "9"
click at [748, 373] on input "9" at bounding box center [735, 379] width 47 height 28
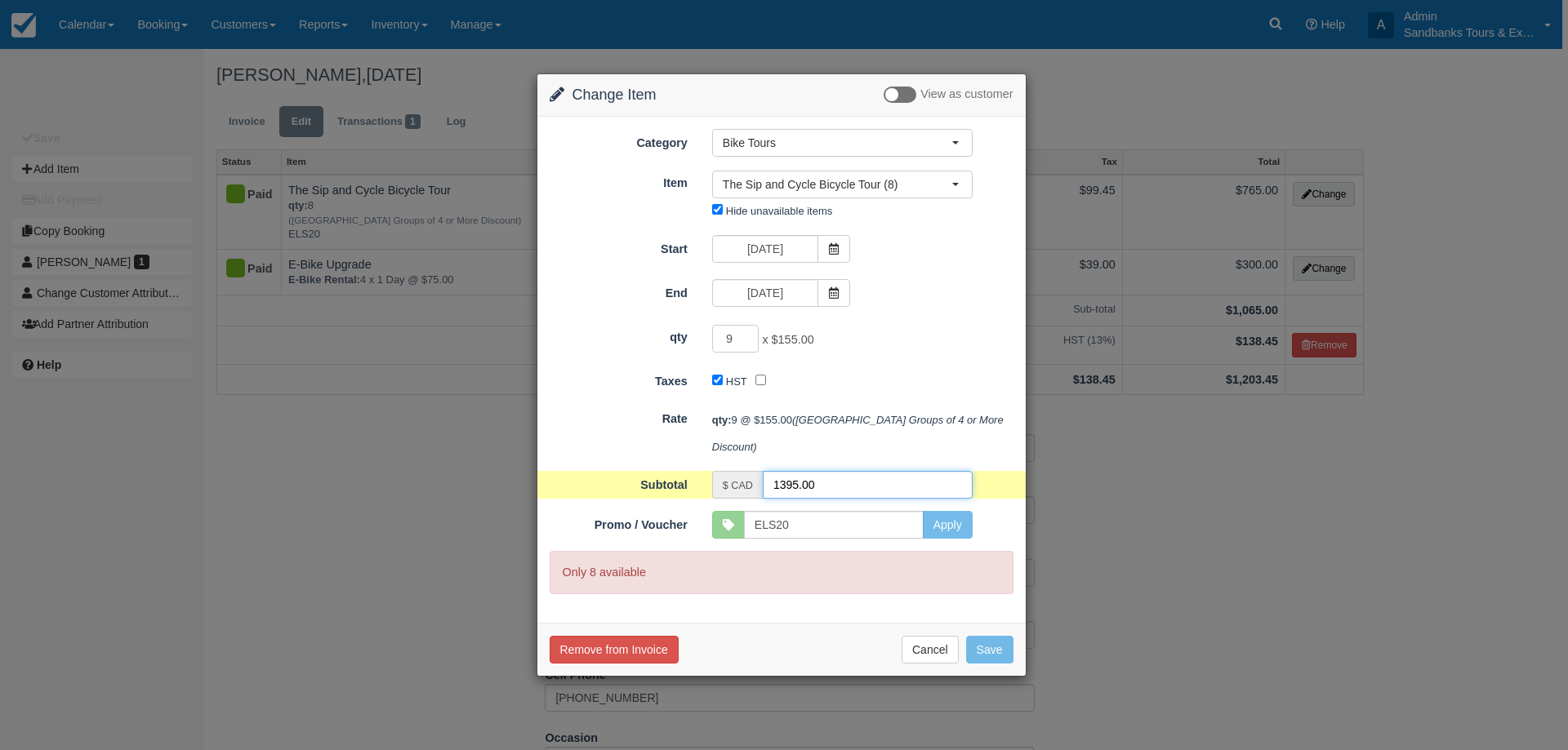
click at [823, 489] on input "1395.00" at bounding box center [868, 484] width 210 height 28
paste input "76"
type input "765.00"
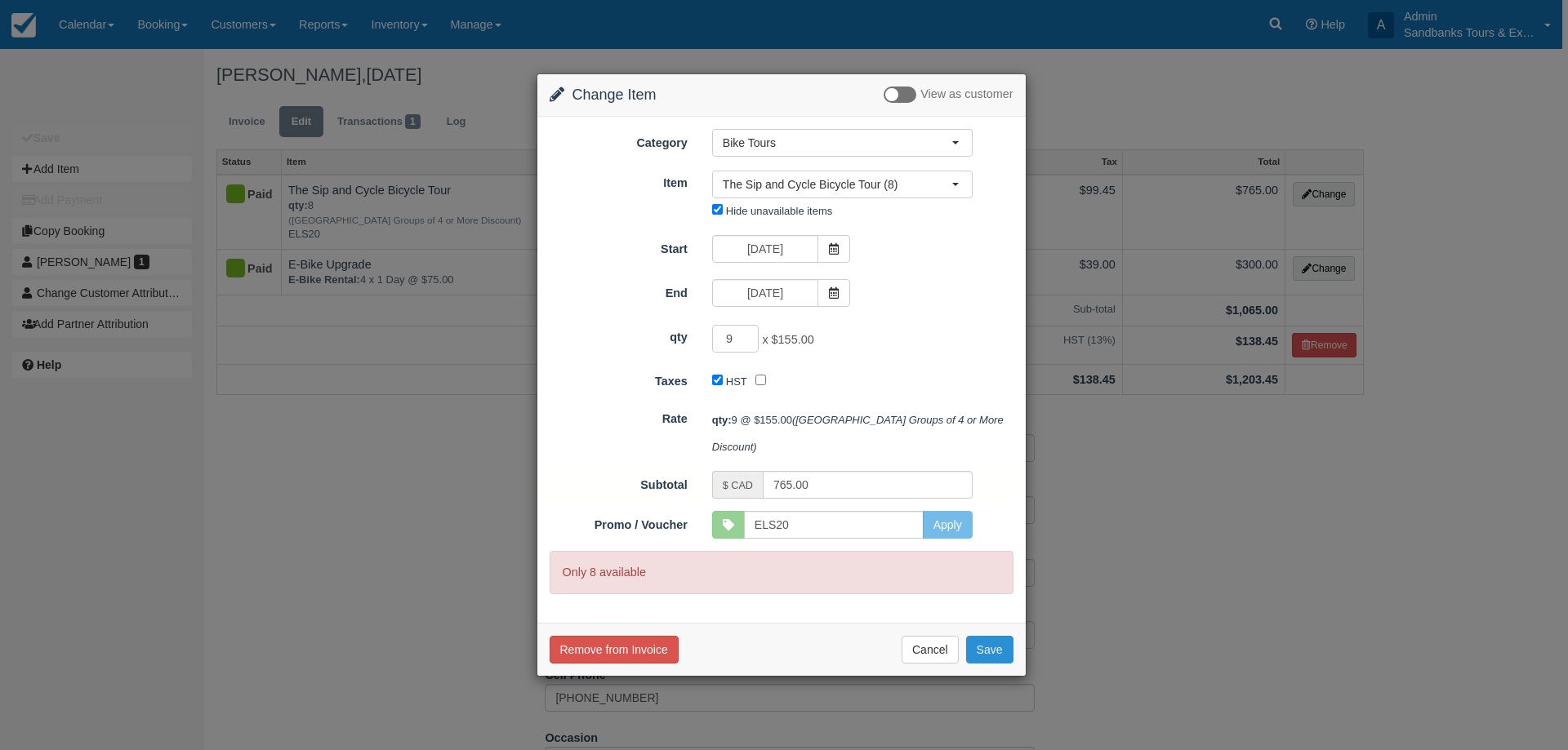
click at [987, 642] on button "Save" at bounding box center [989, 649] width 47 height 28
click at [985, 648] on button "Save" at bounding box center [989, 649] width 47 height 28
checkbox input "false"
click at [939, 646] on button "Cancel" at bounding box center [929, 649] width 57 height 28
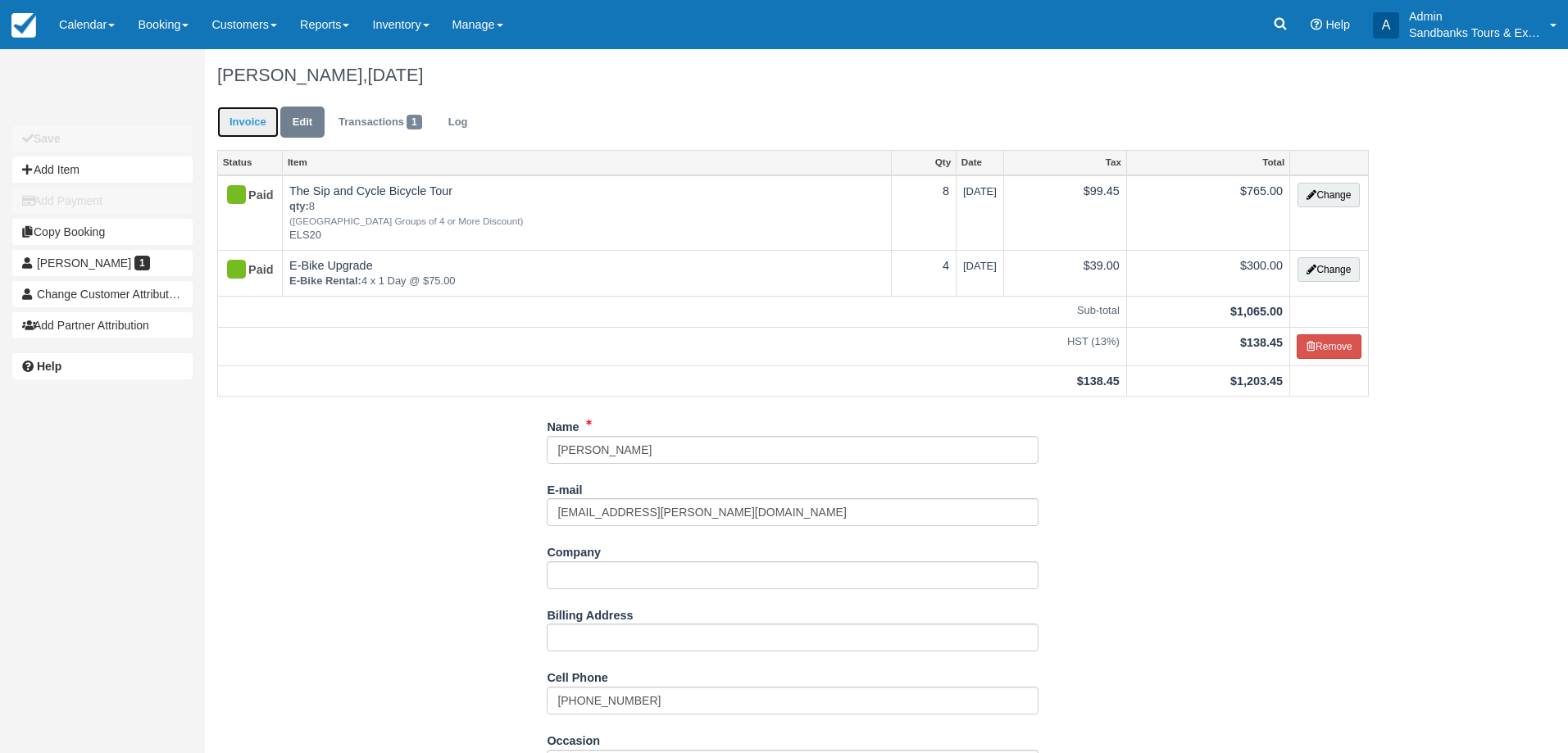
click at [244, 133] on link "Invoice" at bounding box center [248, 122] width 62 height 32
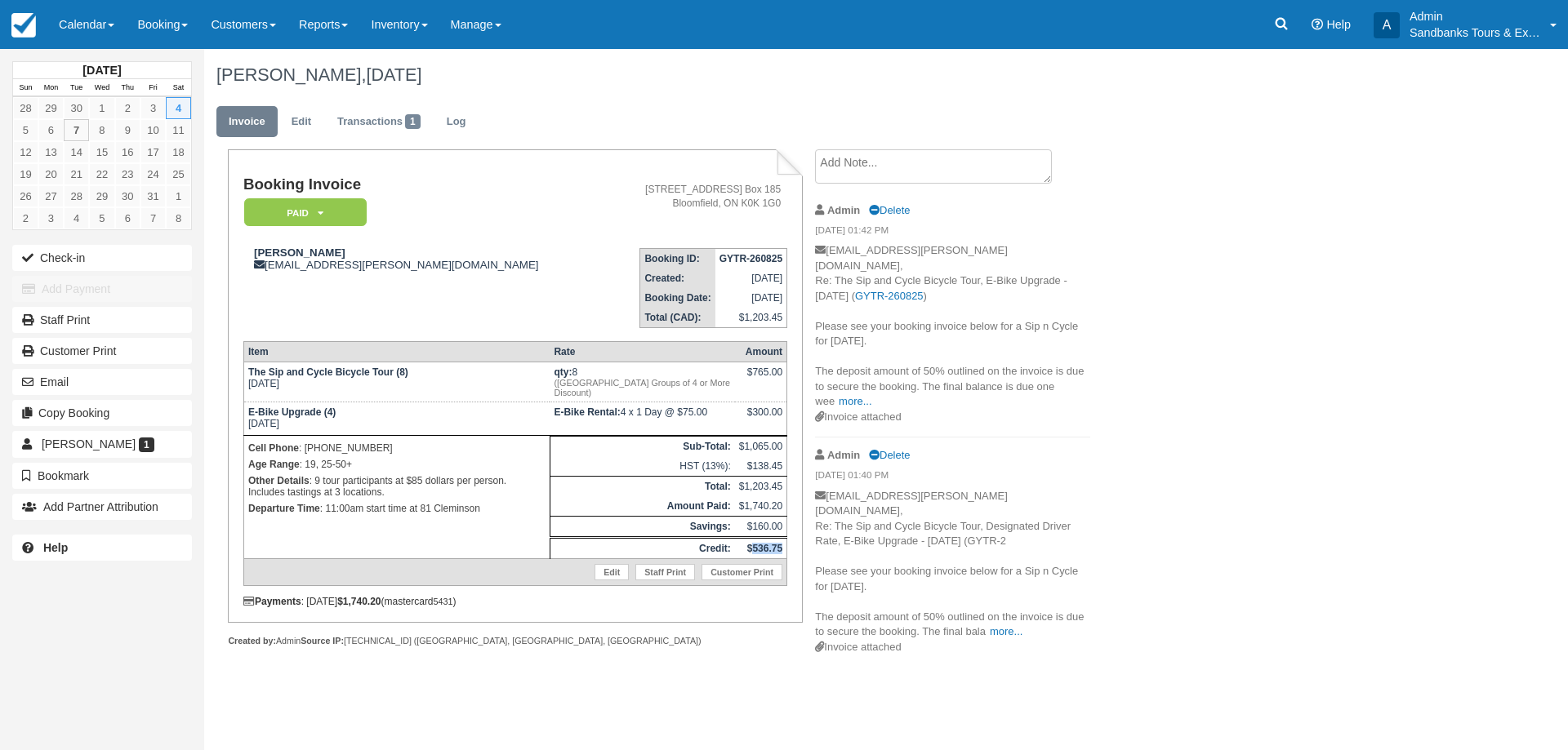
drag, startPoint x: 782, startPoint y: 547, endPoint x: 754, endPoint y: 548, distance: 28.0
click at [754, 548] on strong "$536.75" at bounding box center [765, 549] width 35 height 12
copy strong "536.75"
click at [345, 128] on link "Transactions 1" at bounding box center [379, 121] width 108 height 32
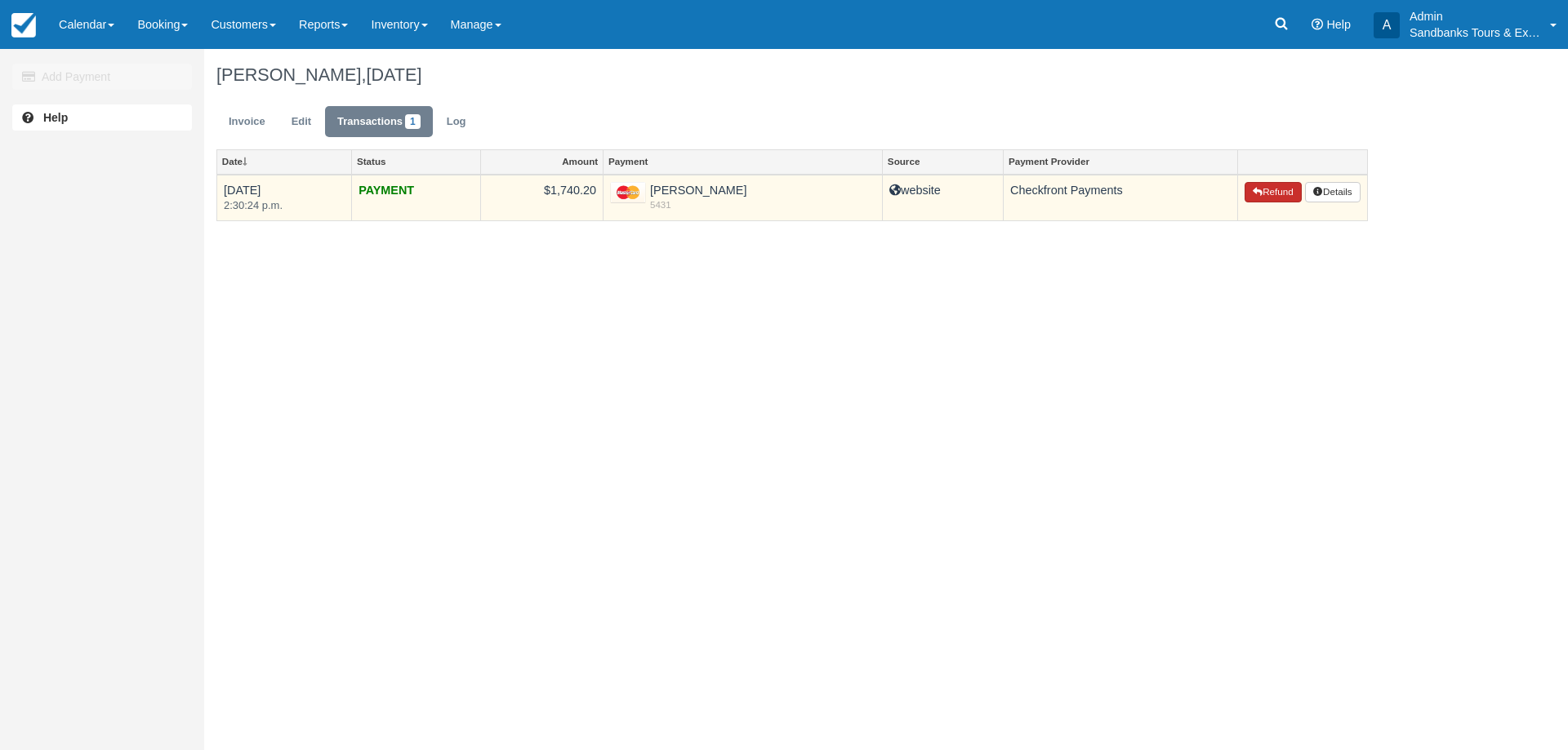
click at [1259, 198] on button "Refund" at bounding box center [1272, 193] width 57 height 21
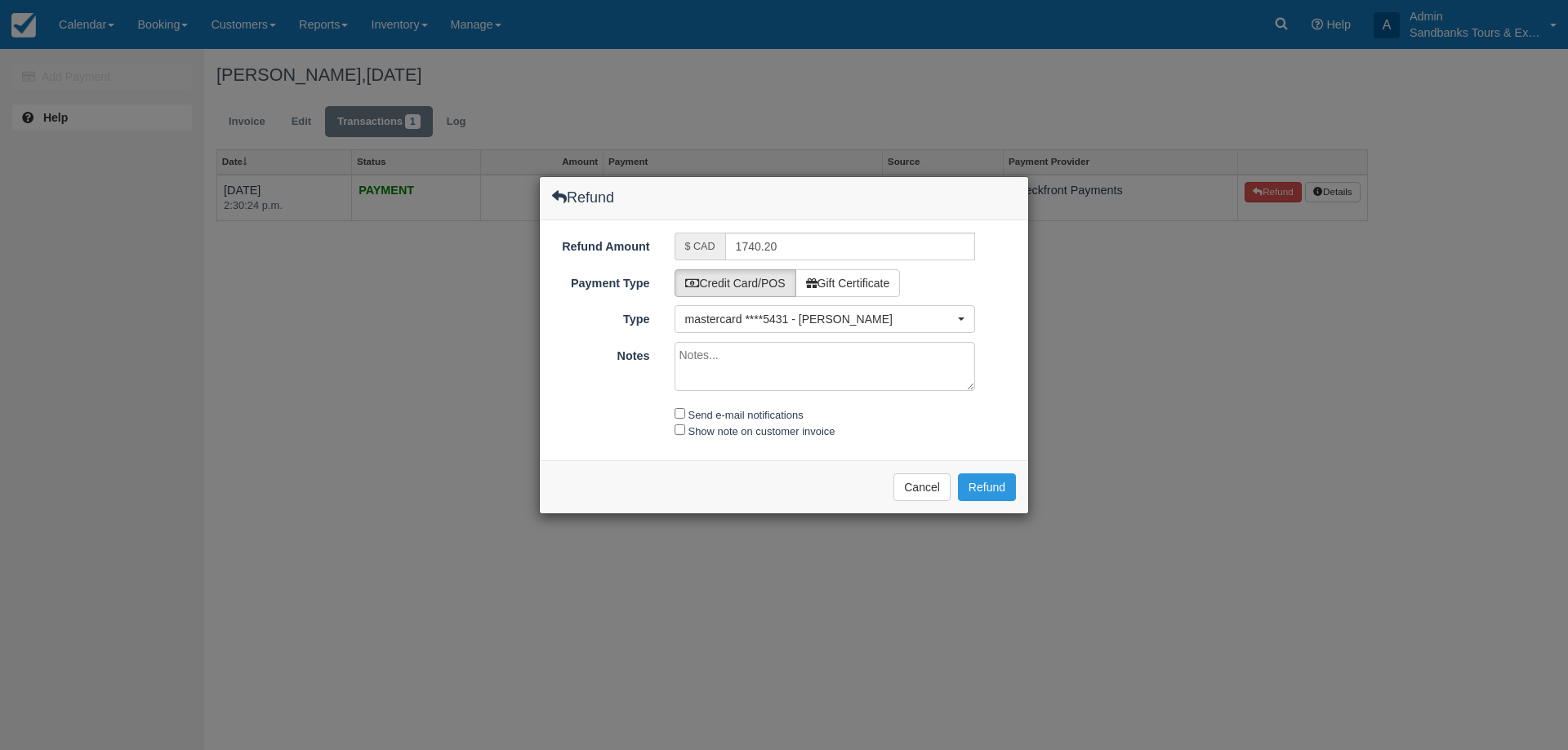
click at [797, 226] on div "Refund Amount $ CAD 1740.20 Payment Type Credit Card/POS Gift Certificate GCN C…" at bounding box center [783, 341] width 488 height 241
click at [789, 252] on input "1740.20" at bounding box center [850, 246] width 250 height 28
paste input "536.75"
type input "536.75"
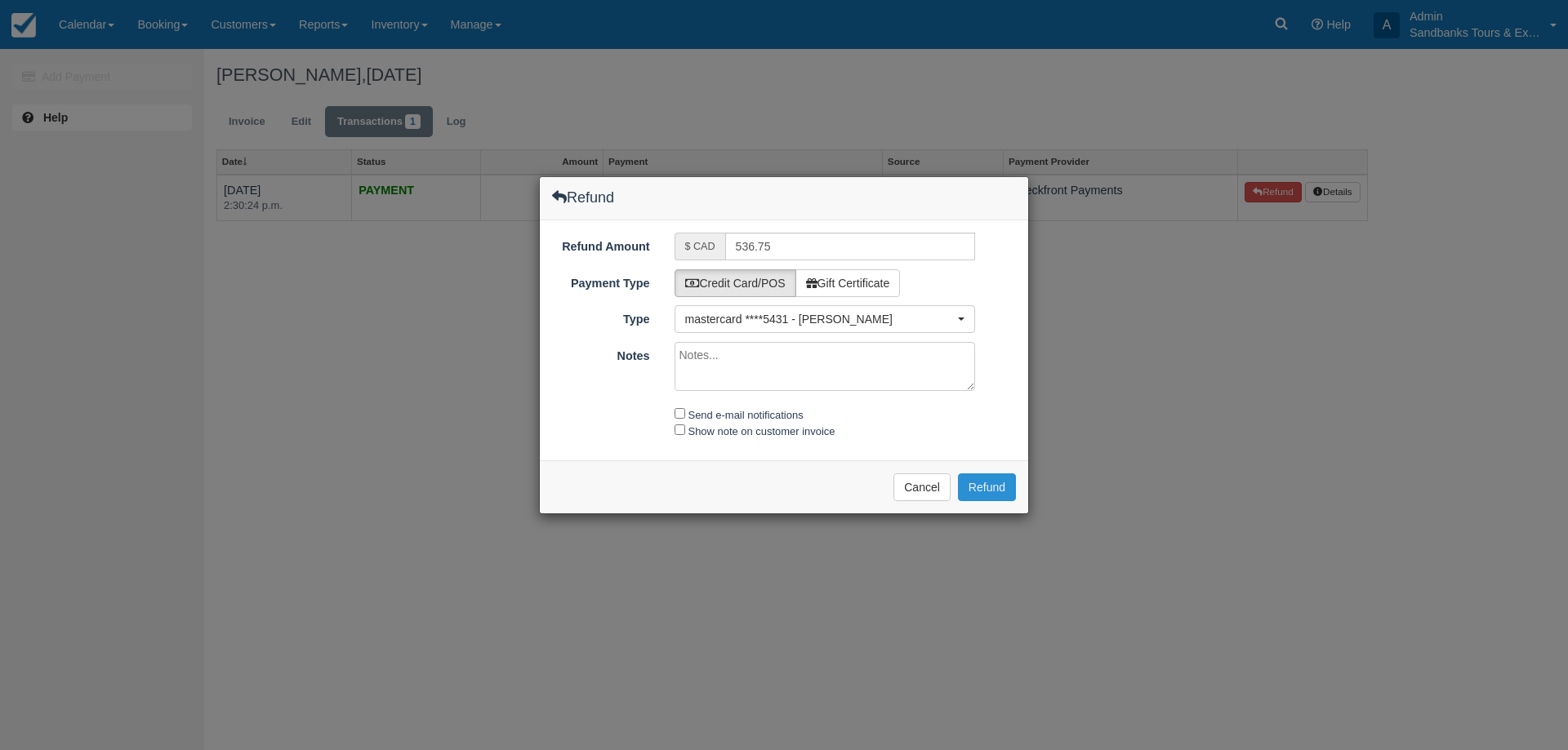
click at [993, 485] on button "Refund" at bounding box center [987, 487] width 58 height 28
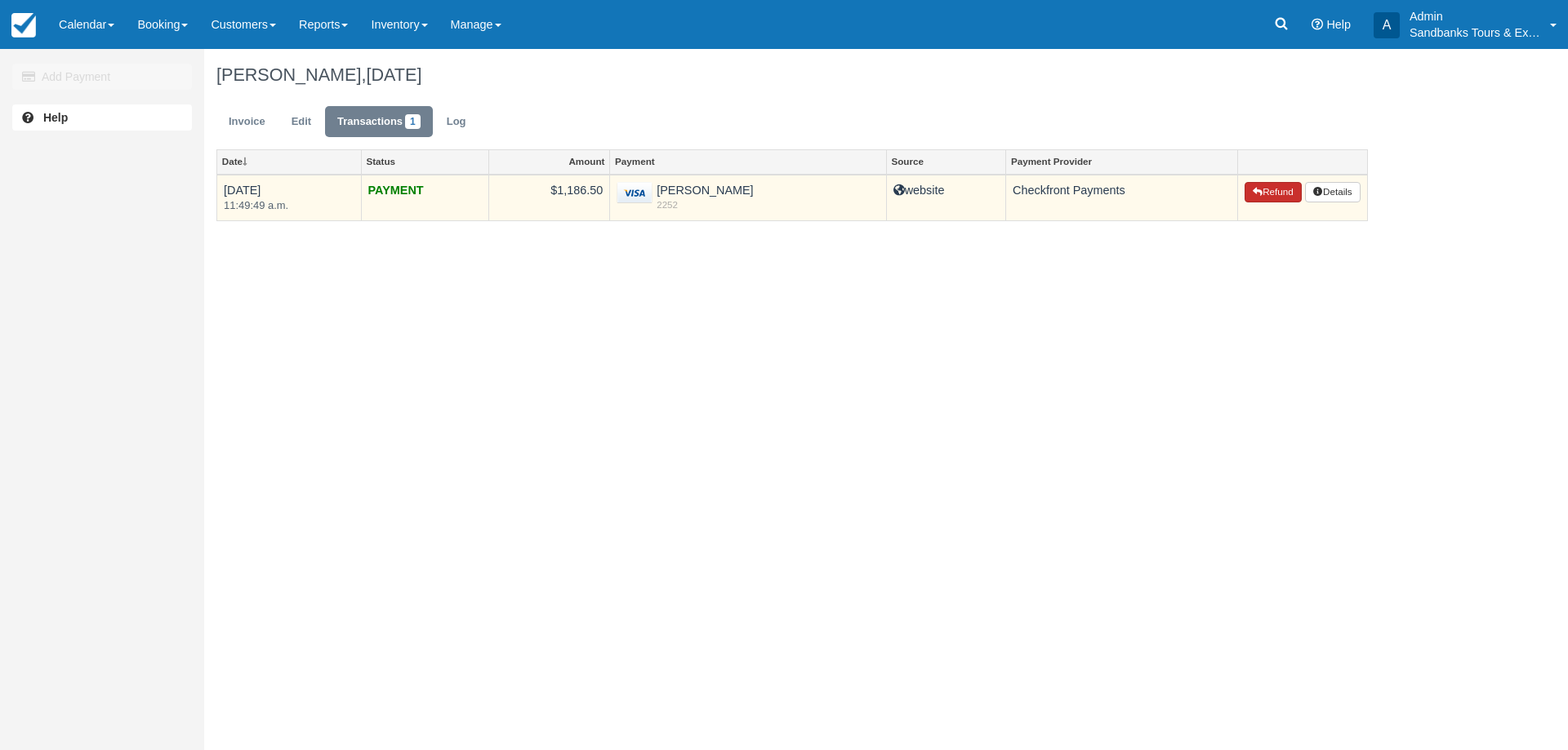
click at [1267, 186] on button "Refund" at bounding box center [1272, 193] width 57 height 21
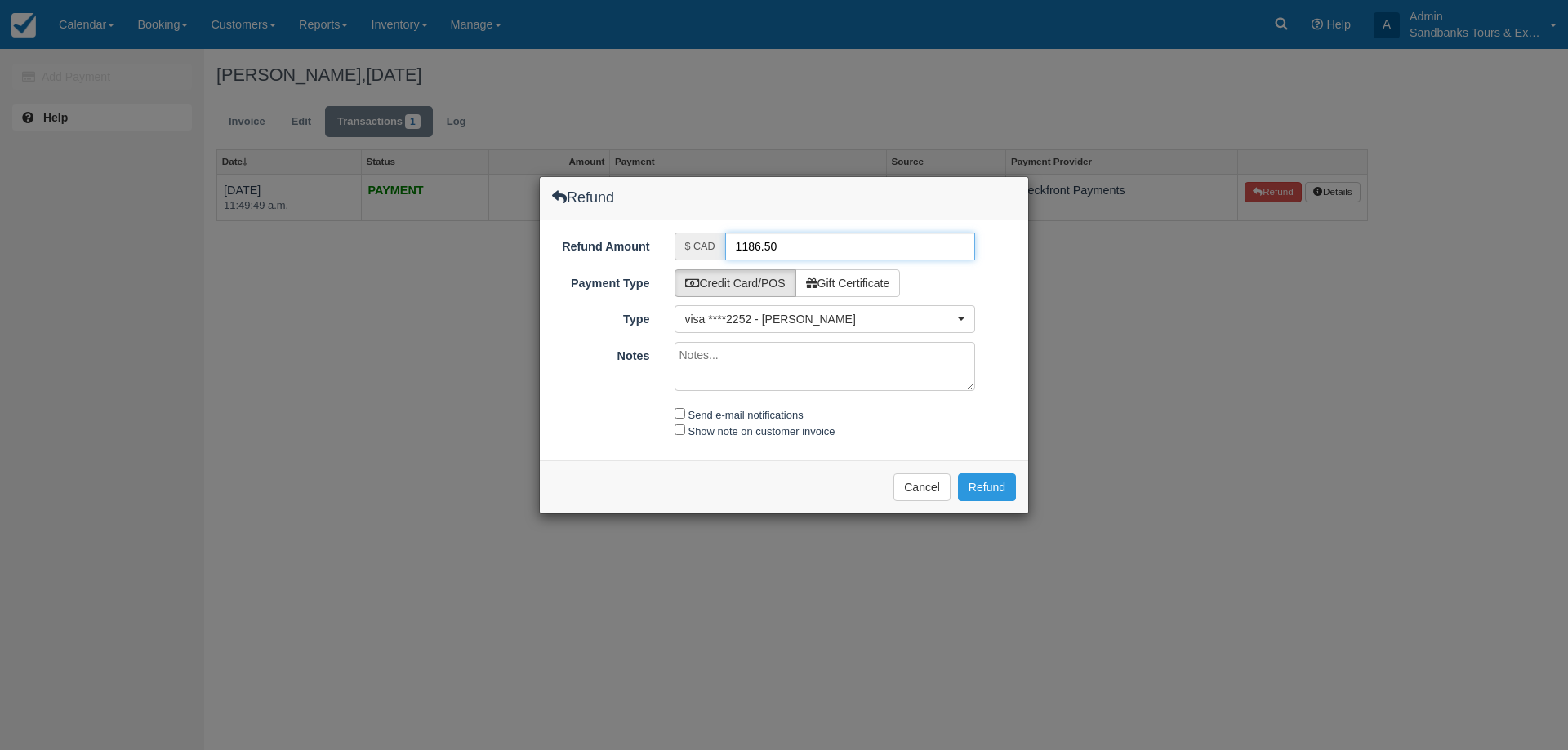
click at [799, 252] on input "1186.50" at bounding box center [850, 246] width 250 height 28
paste input "508"
type input "508.50"
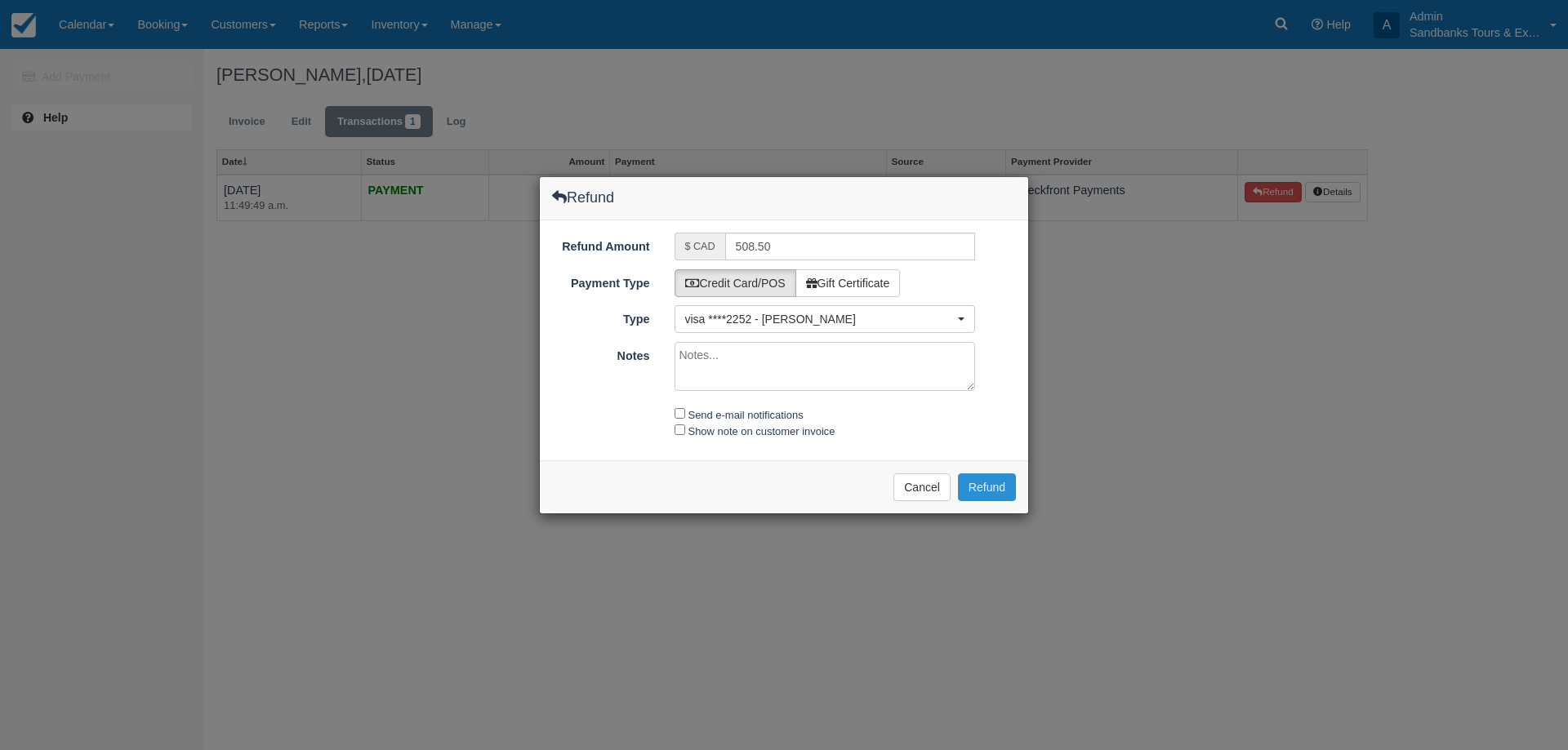
click at [969, 491] on button "Refund" at bounding box center [987, 487] width 58 height 28
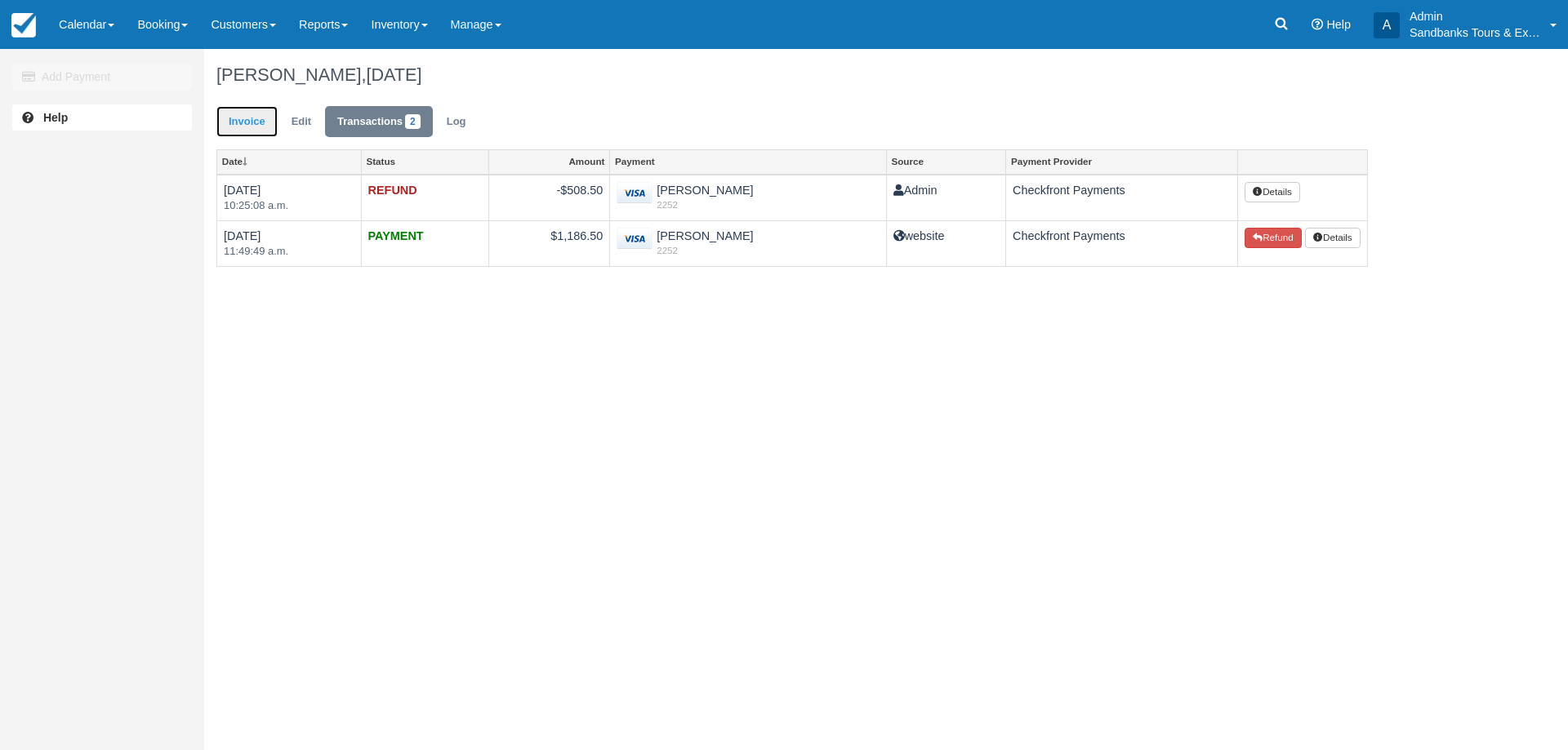
click at [254, 119] on link "Invoice" at bounding box center [248, 121] width 62 height 32
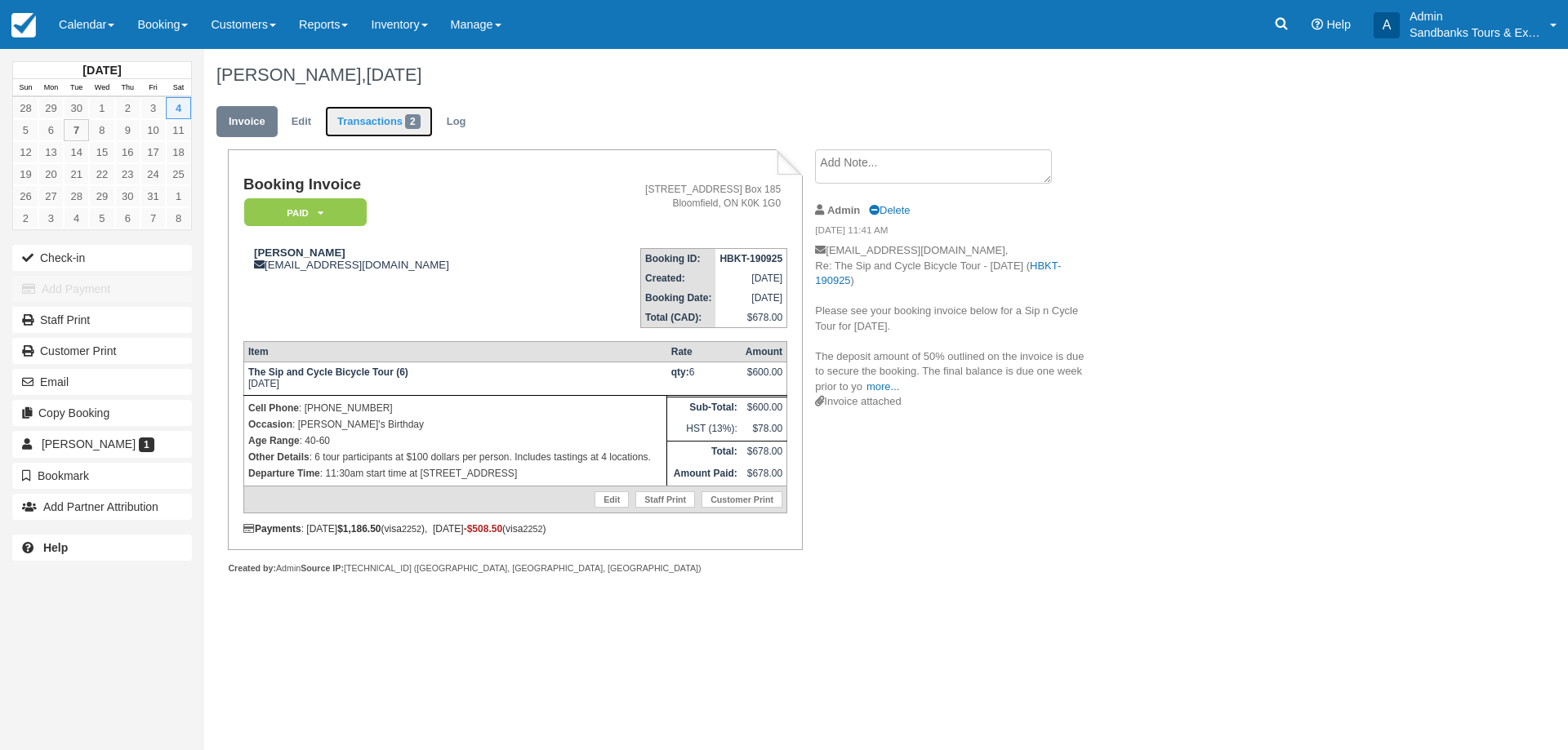
click at [387, 132] on link "Transactions 2" at bounding box center [379, 121] width 108 height 32
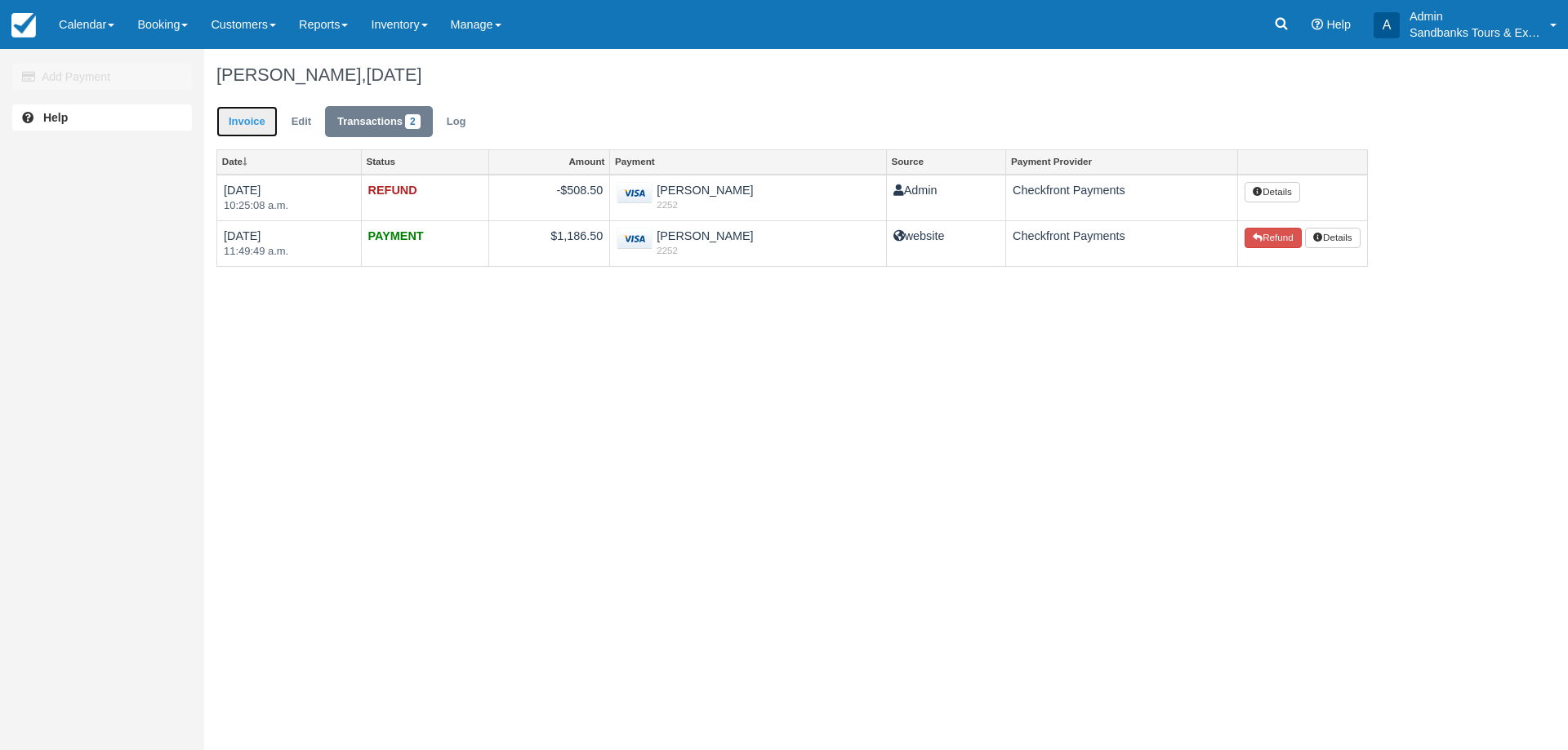
click at [240, 137] on link "Invoice" at bounding box center [248, 121] width 62 height 32
